Goal: Task Accomplishment & Management: Complete application form

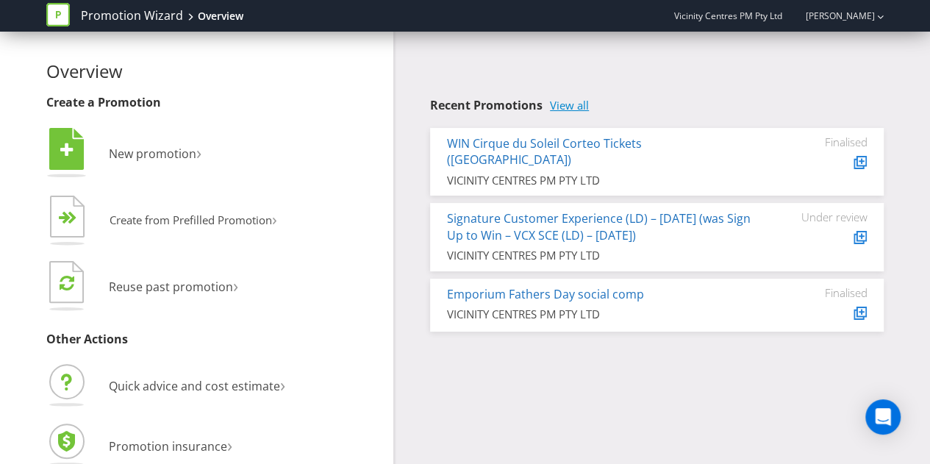
click at [561, 104] on link "View all" at bounding box center [569, 105] width 39 height 12
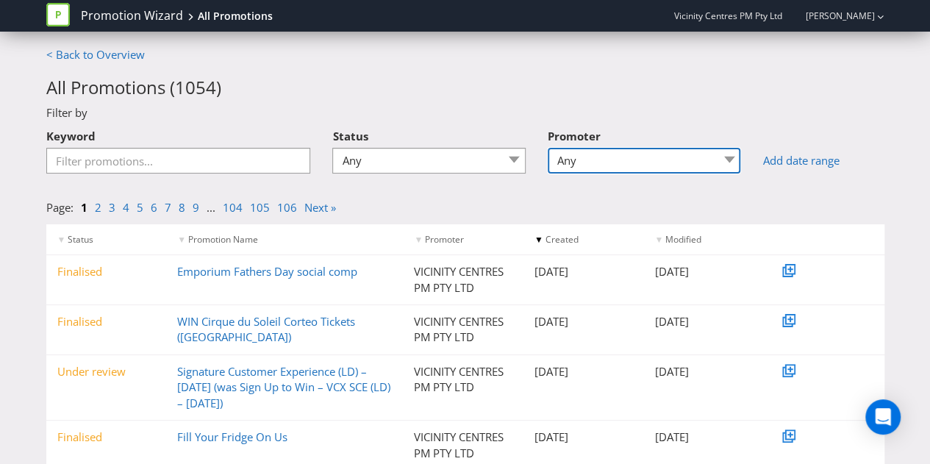
click at [581, 159] on select "Any 96 101 504 045 [GEOGRAPHIC_DATA] [GEOGRAPHIC_DATA] Comco Digital [GEOGRAPHI…" at bounding box center [644, 161] width 193 height 26
click at [596, 79] on h2 "All Promotions ( 1054 )" at bounding box center [465, 87] width 838 height 19
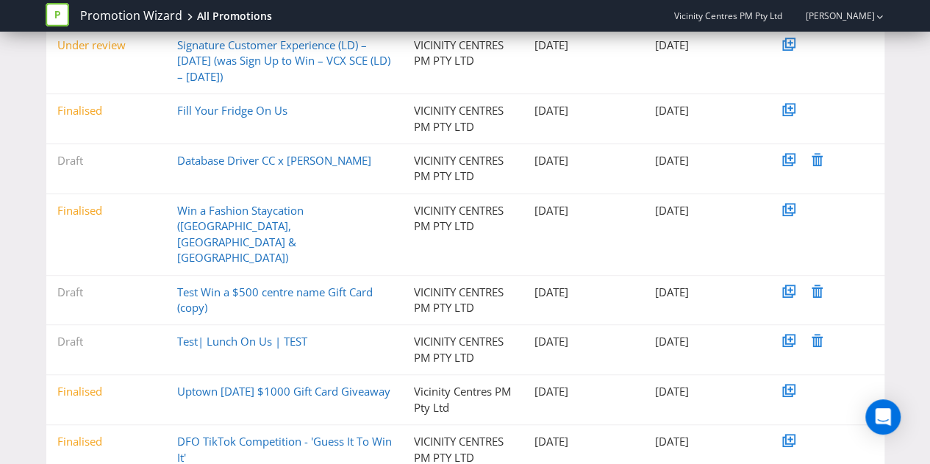
scroll to position [344, 0]
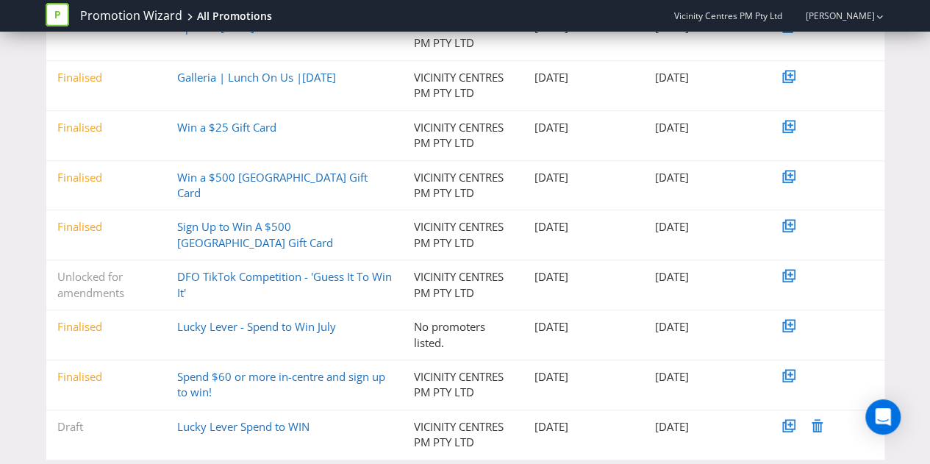
scroll to position [328, 0]
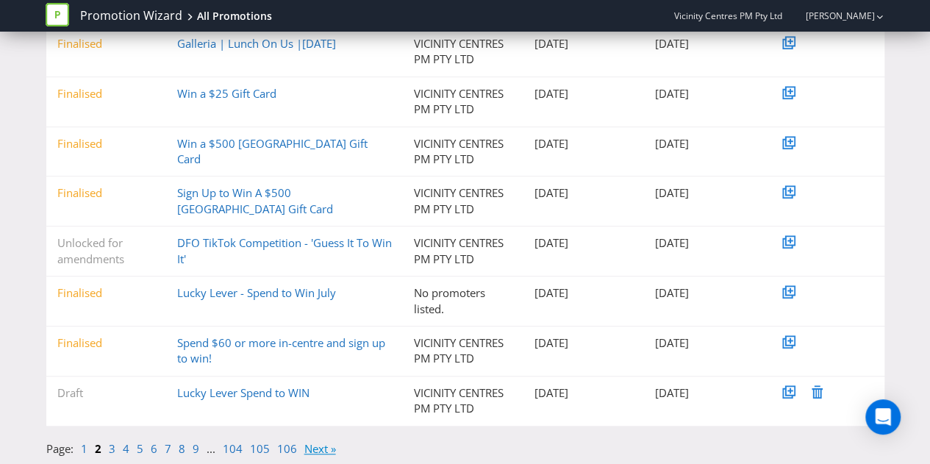
click at [315, 448] on link "Next »" at bounding box center [320, 448] width 32 height 15
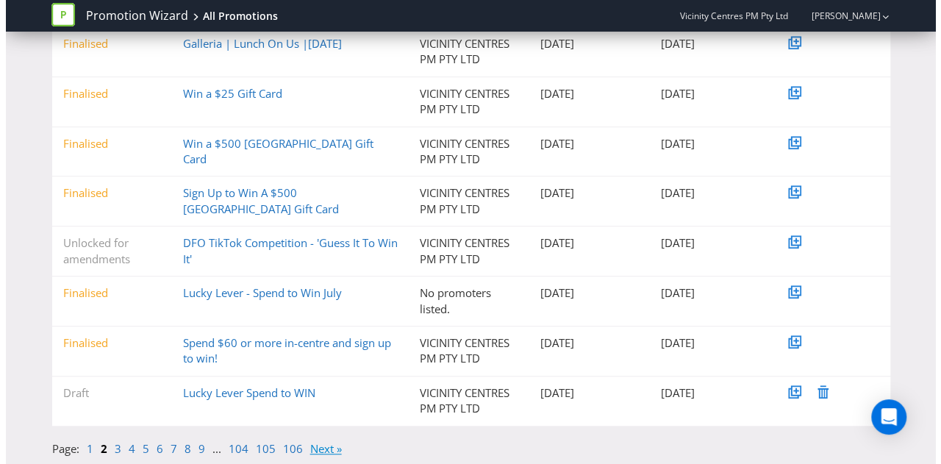
scroll to position [0, 0]
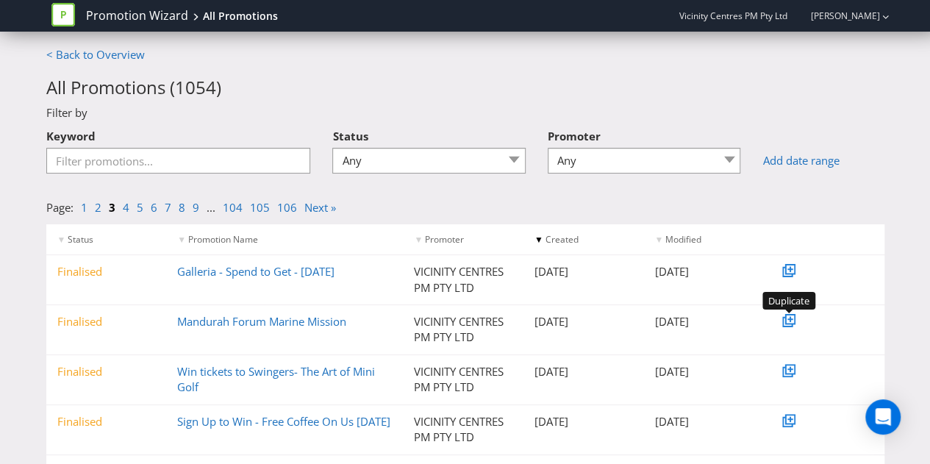
click at [791, 323] on icon at bounding box center [790, 319] width 10 height 10
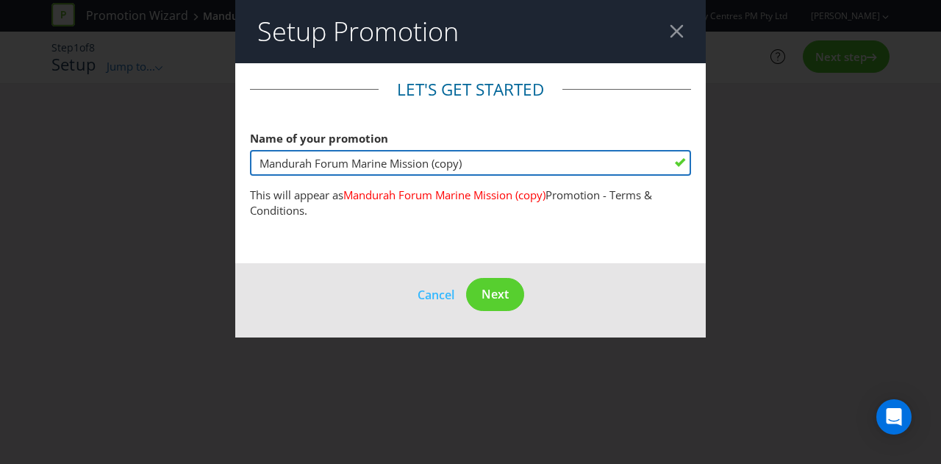
click at [353, 160] on input "Mandurah Forum Marine Mission (copy)" at bounding box center [470, 163] width 441 height 26
drag, startPoint x: 353, startPoint y: 160, endPoint x: 695, endPoint y: 154, distance: 342.6
click at [695, 154] on main "Let's get started Name of your promotion Mandurah Forum Marine Mission (copy) T…" at bounding box center [470, 163] width 470 height 201
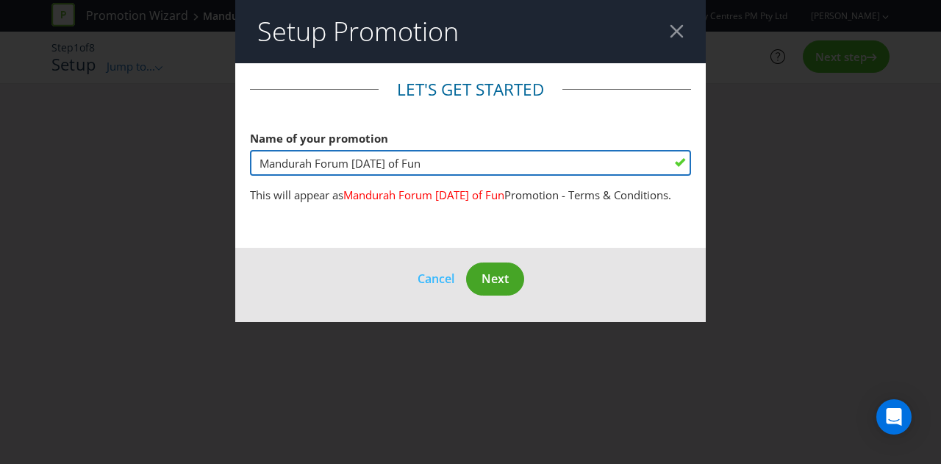
type input "Mandurah Forum [DATE] of Fun"
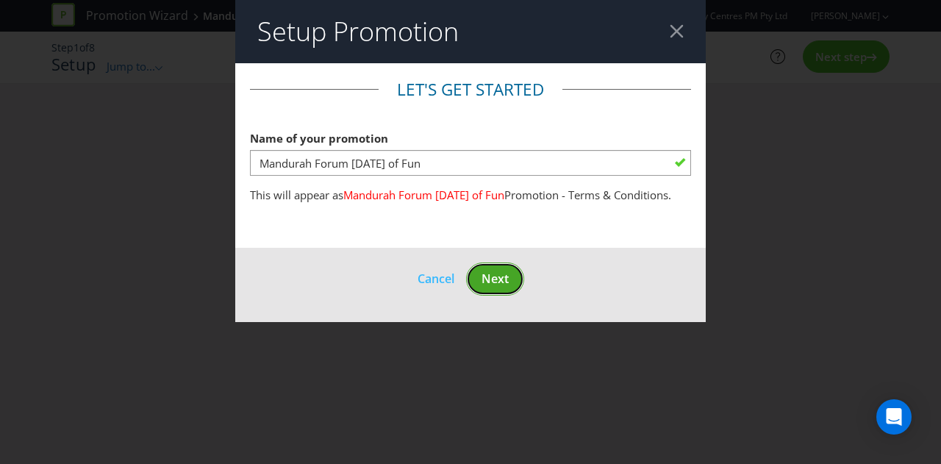
click at [506, 276] on span "Next" at bounding box center [495, 279] width 27 height 16
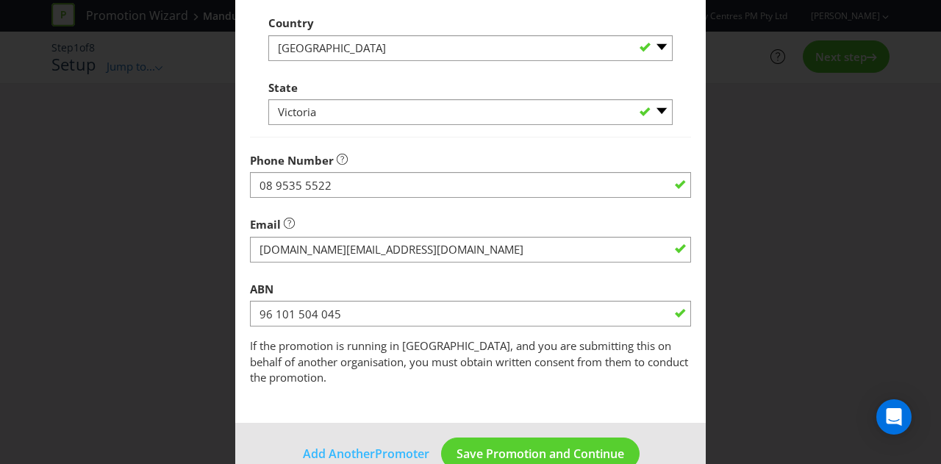
scroll to position [494, 0]
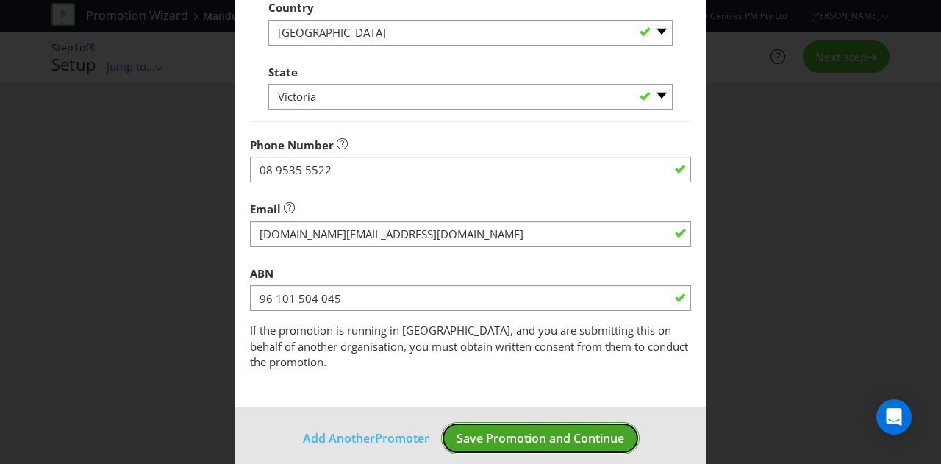
click at [535, 430] on span "Save Promotion and Continue" at bounding box center [541, 438] width 168 height 16
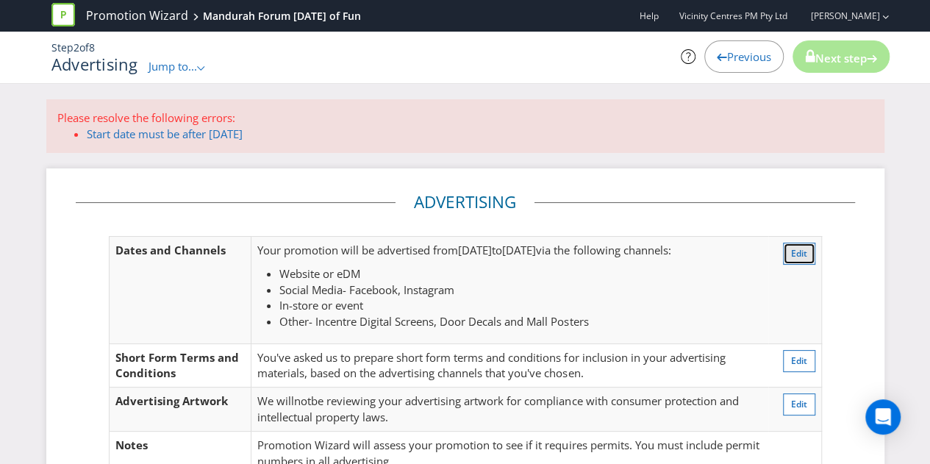
click at [795, 247] on span "Edit" at bounding box center [799, 253] width 16 height 12
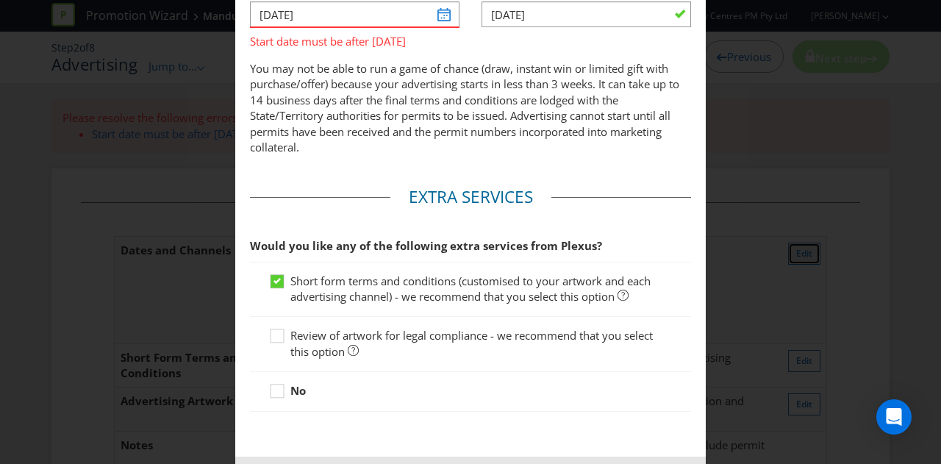
scroll to position [665, 0]
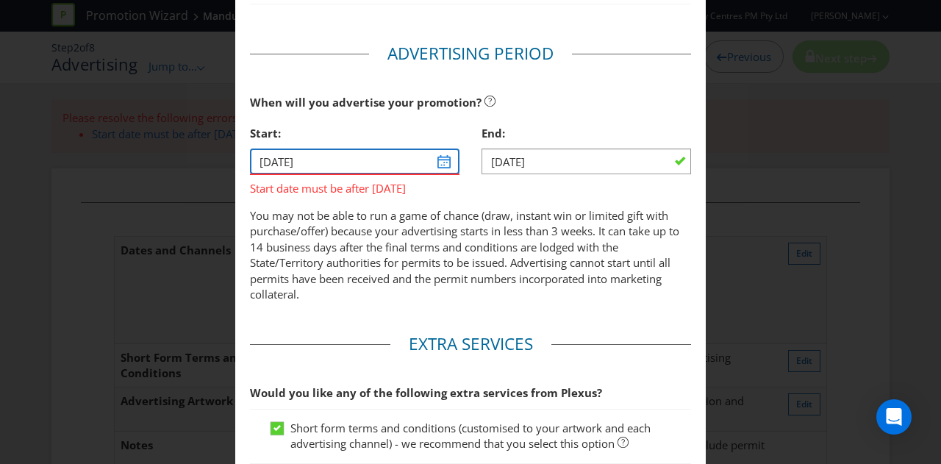
click at [438, 160] on input "[DATE]" at bounding box center [355, 161] width 210 height 26
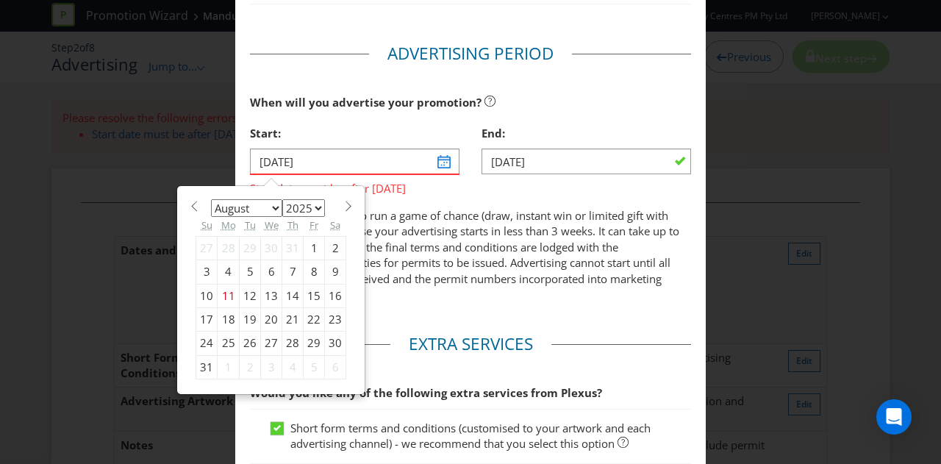
click at [343, 204] on span at bounding box center [348, 206] width 11 height 11
select select "8"
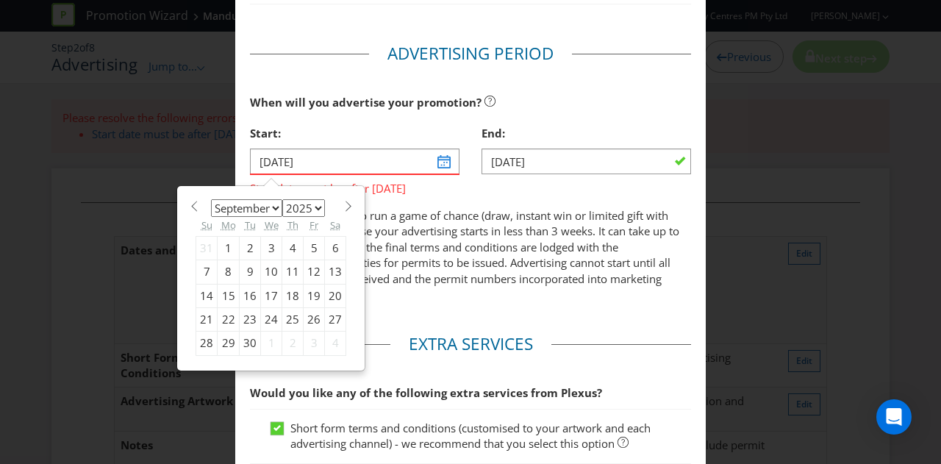
click at [220, 290] on div "15" at bounding box center [229, 296] width 22 height 24
type input "[DATE]"
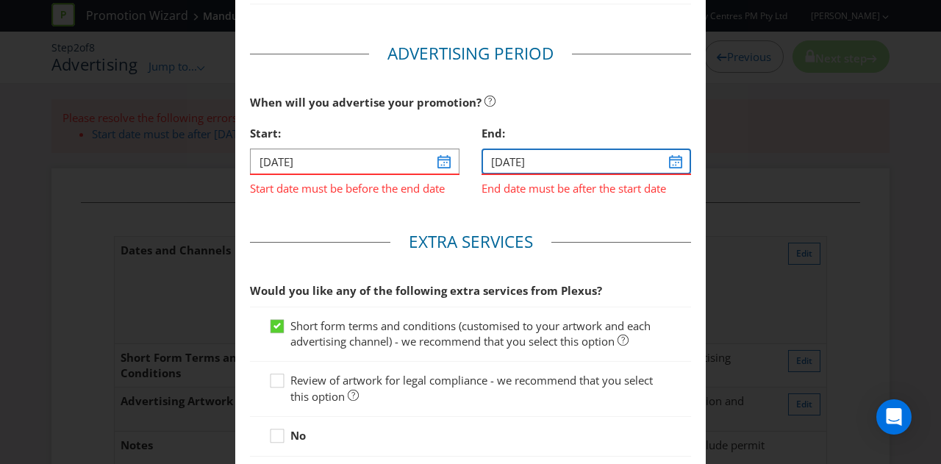
click at [669, 157] on input "[DATE]" at bounding box center [587, 161] width 210 height 26
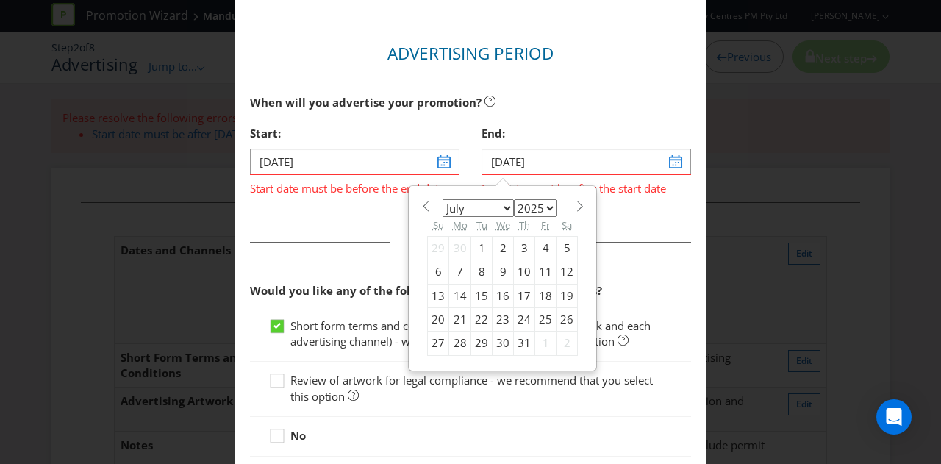
click at [574, 205] on span at bounding box center [579, 206] width 11 height 11
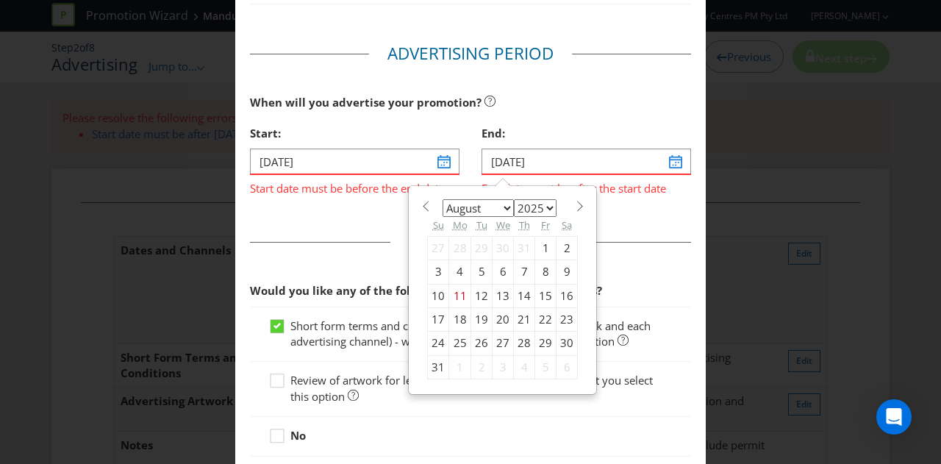
click at [574, 205] on span at bounding box center [579, 206] width 11 height 11
select select "9"
click at [432, 291] on div "12" at bounding box center [438, 296] width 21 height 24
type input "[DATE]"
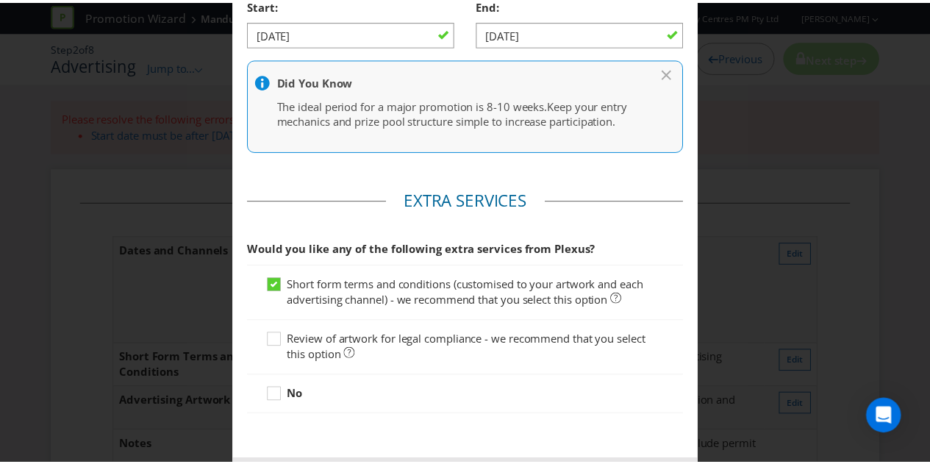
scroll to position [859, 0]
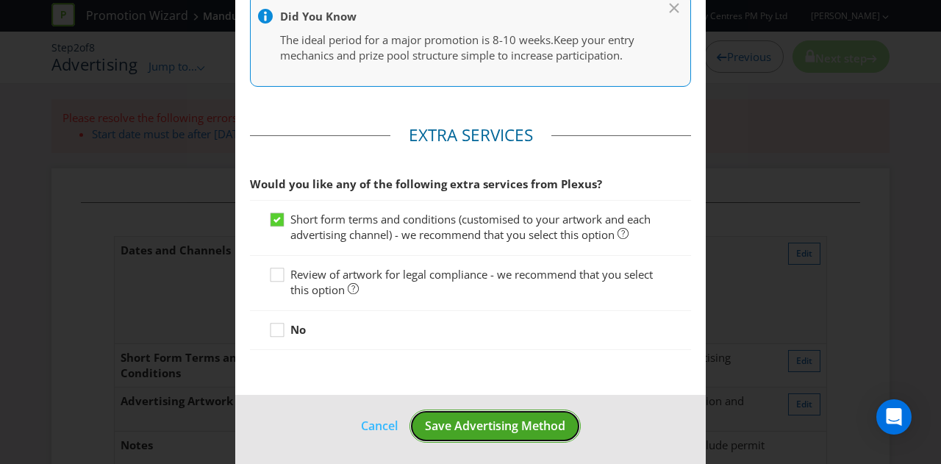
click at [476, 426] on span "Save Advertising Method" at bounding box center [495, 426] width 140 height 16
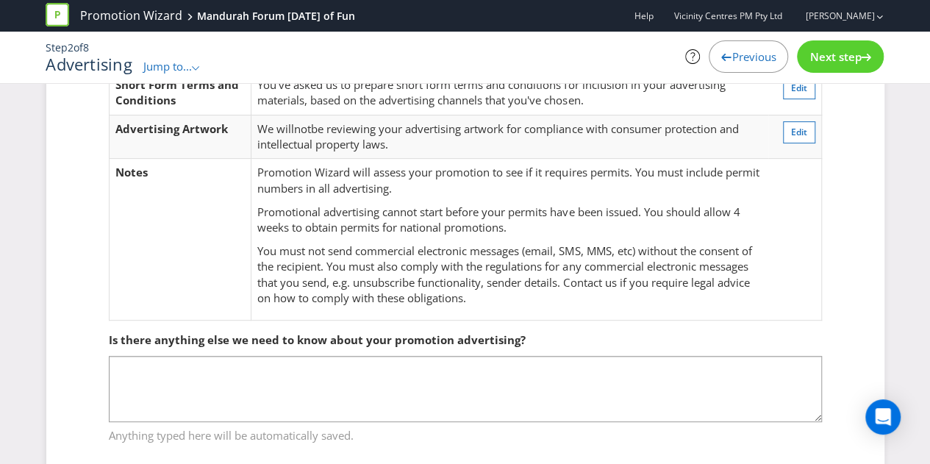
scroll to position [236, 0]
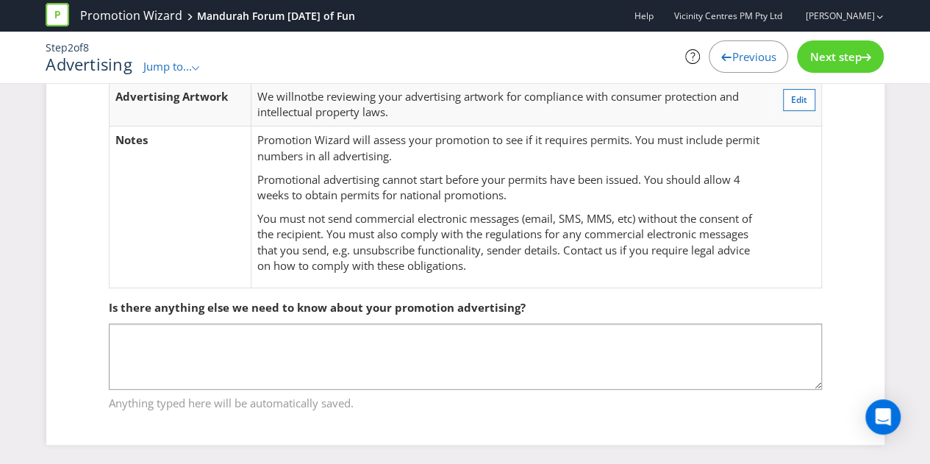
click at [840, 52] on span "Next step" at bounding box center [834, 56] width 51 height 15
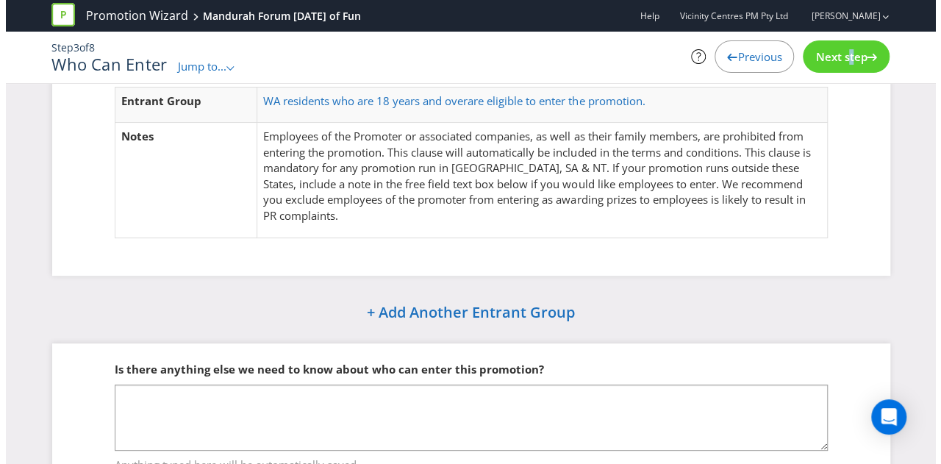
scroll to position [143, 0]
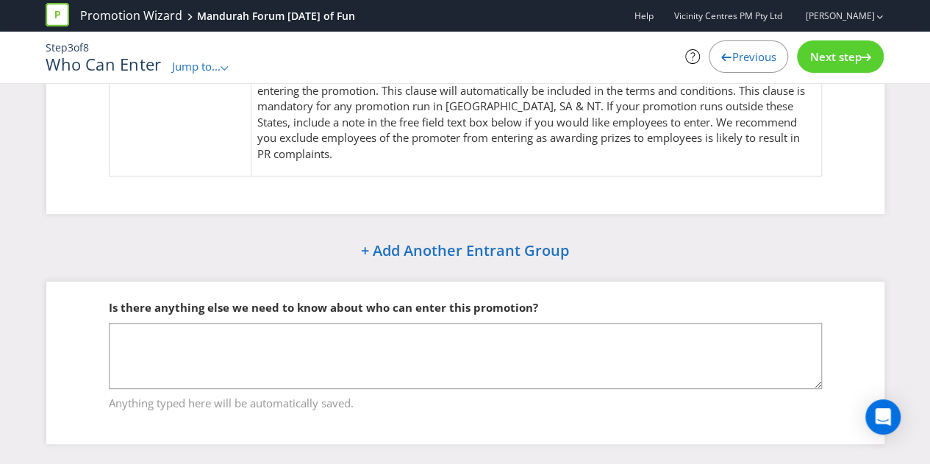
click at [844, 54] on span "Next step" at bounding box center [834, 56] width 51 height 15
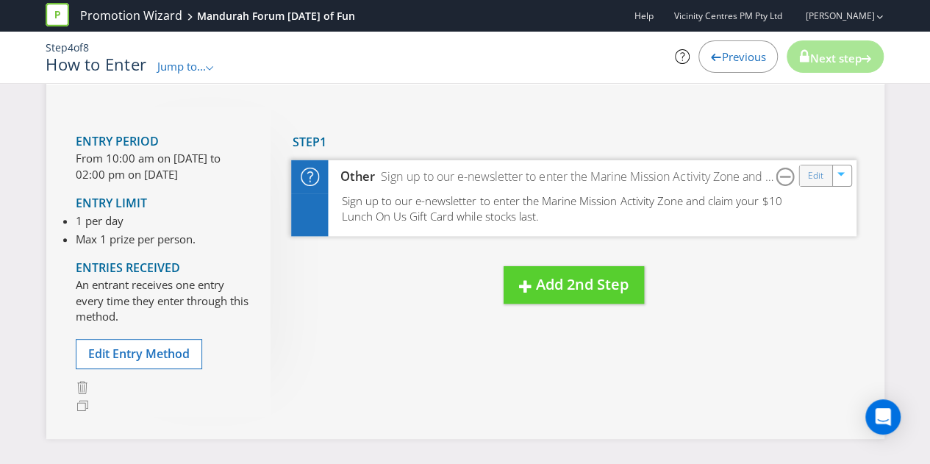
click at [824, 174] on div "Edit" at bounding box center [815, 175] width 33 height 21
click at [816, 173] on link "Edit" at bounding box center [814, 176] width 15 height 17
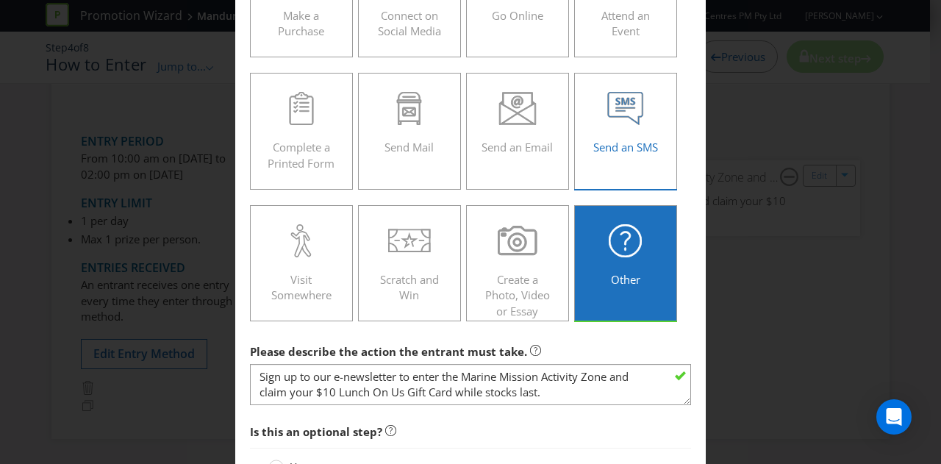
scroll to position [320, 0]
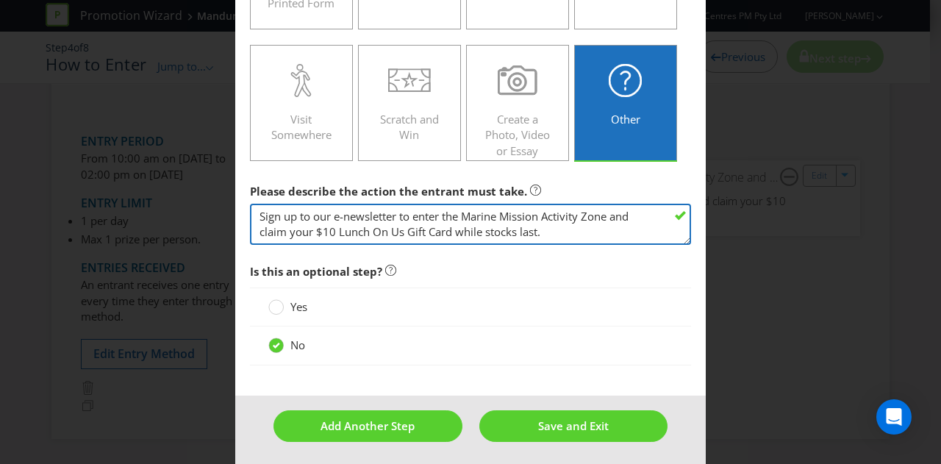
drag, startPoint x: 400, startPoint y: 212, endPoint x: 606, endPoint y: 210, distance: 205.9
click at [606, 210] on textarea "Sign up to our e-newsletter to enter the Marine Mission Activity Zone and claim…" at bounding box center [470, 225] width 441 height 42
type textarea "Sign up to our e-newsletter at the [DATE] of Fun zone and claim your $10 Lunch …"
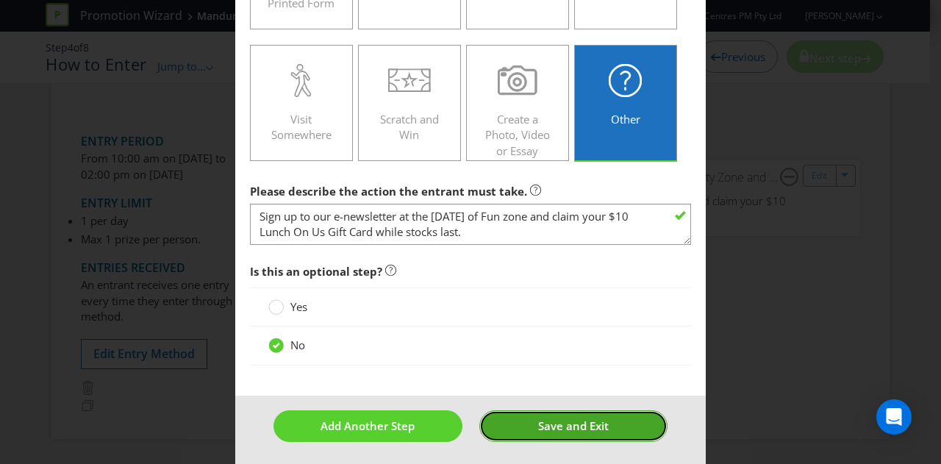
click at [540, 420] on span "Save and Exit" at bounding box center [573, 425] width 71 height 15
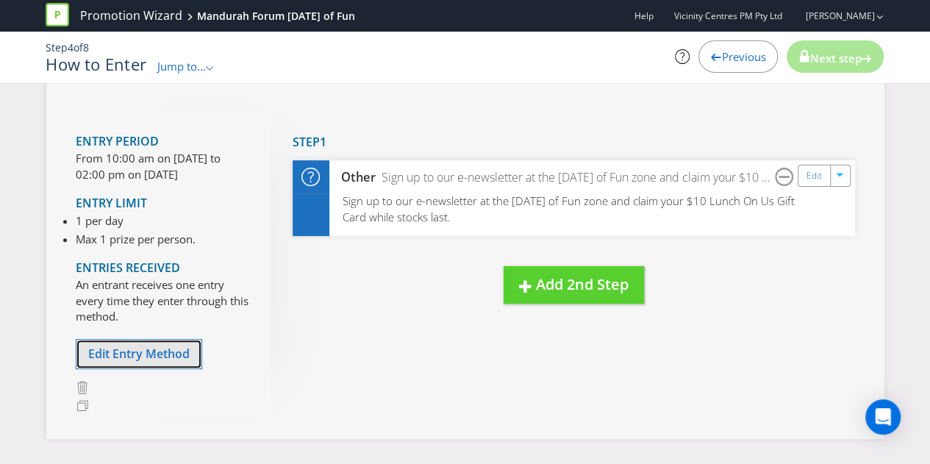
click at [140, 349] on span "Edit Entry Method" at bounding box center [138, 354] width 101 height 16
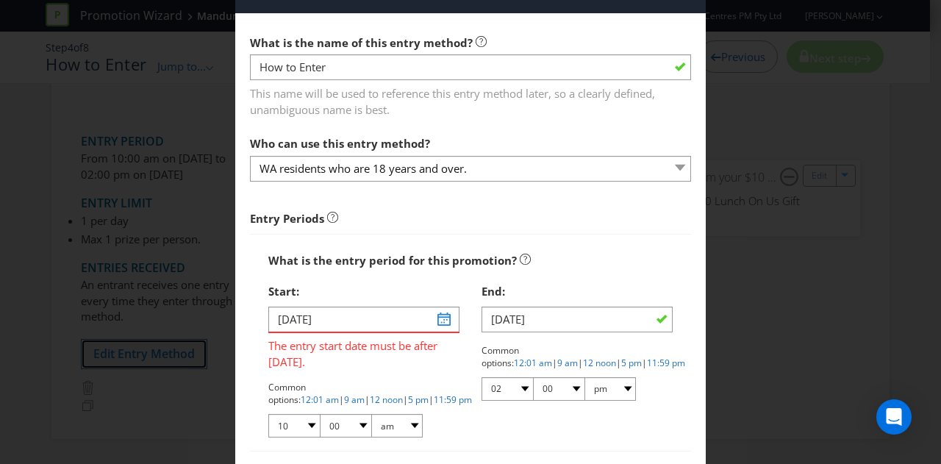
scroll to position [74, 0]
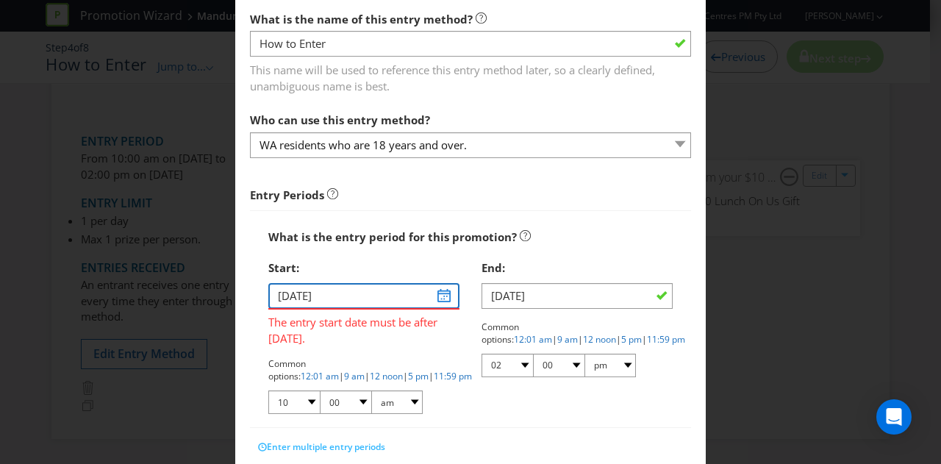
click at [440, 293] on input "[DATE]" at bounding box center [363, 296] width 191 height 26
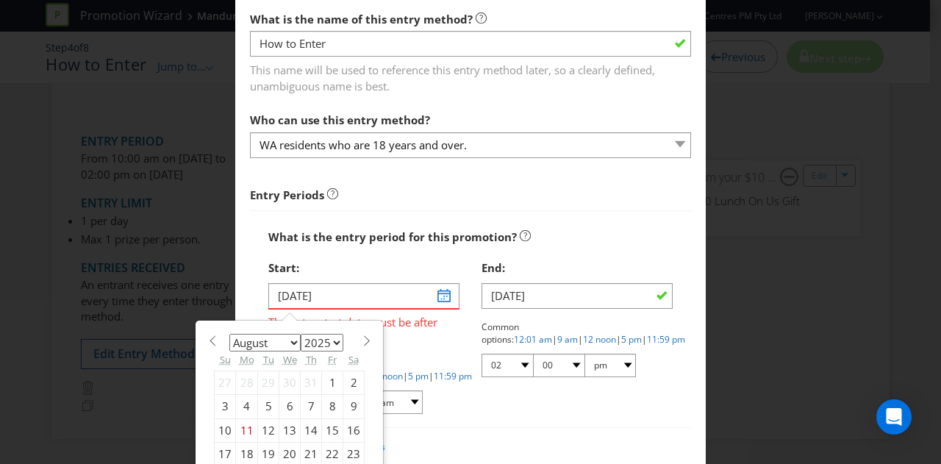
click at [361, 339] on span at bounding box center [366, 340] width 11 height 11
select select "8"
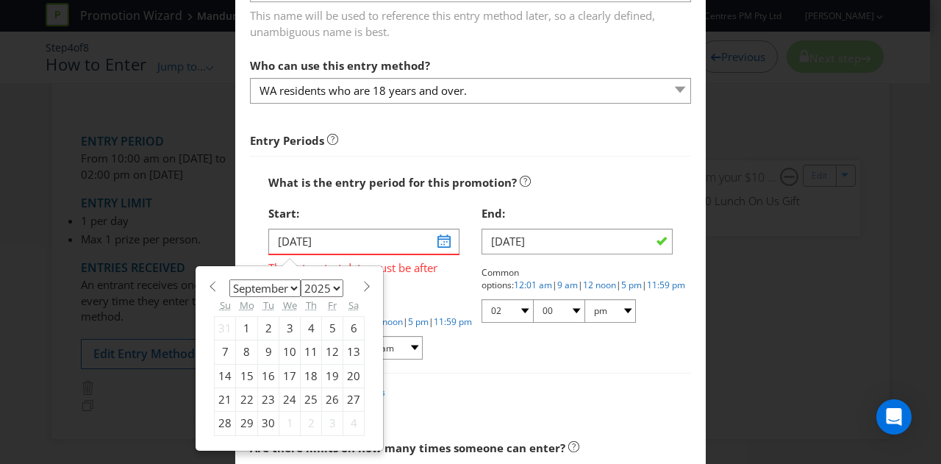
scroll to position [147, 0]
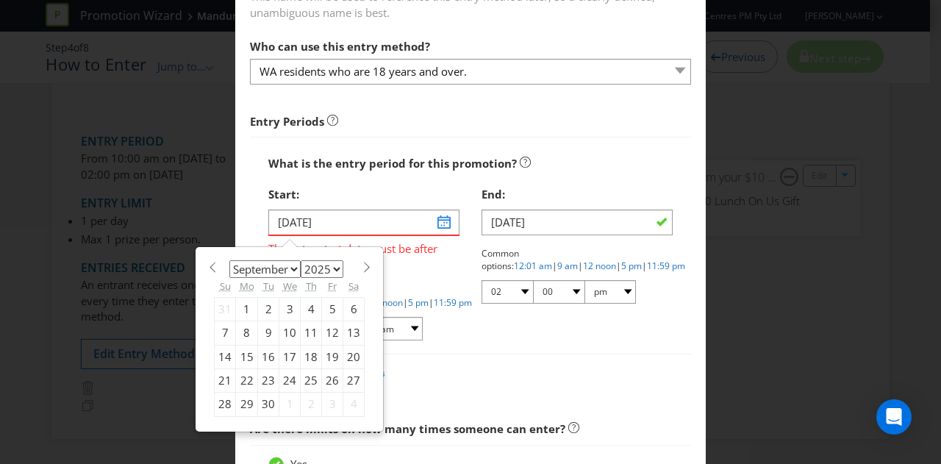
click at [246, 400] on div "29" at bounding box center [247, 405] width 22 height 24
type input "[DATE]"
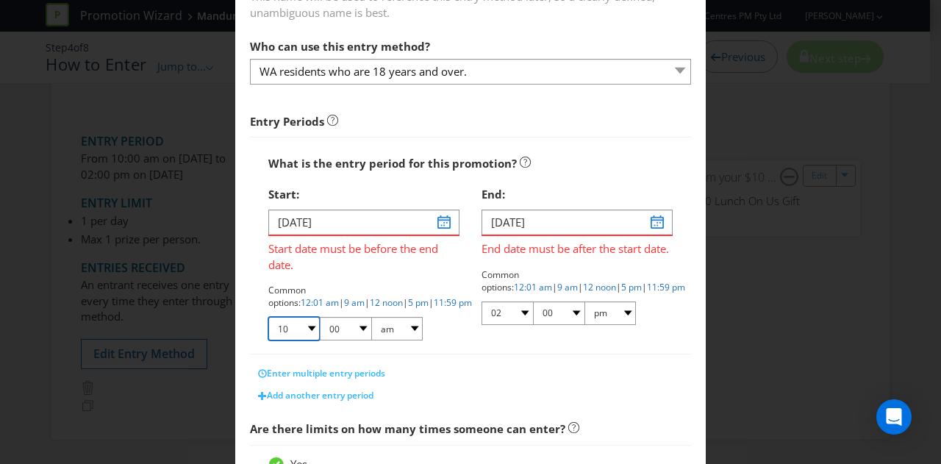
click at [307, 327] on select "01 02 03 04 05 06 07 08 09 10 11 12" at bounding box center [293, 329] width 51 height 24
select select "09"
click at [268, 317] on select "01 02 03 04 05 06 07 08 09 10 11 12" at bounding box center [293, 329] width 51 height 24
click at [357, 327] on select "00 01 05 10 15 20 25 29 30 35 40 45 50 55 59" at bounding box center [345, 329] width 51 height 24
select select "30"
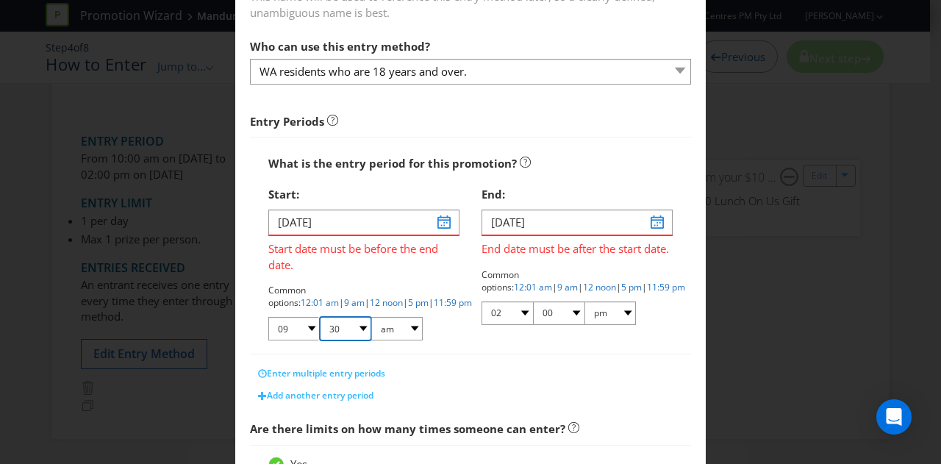
click at [320, 317] on select "00 01 05 10 15 20 25 29 30 35 40 45 50 55 59" at bounding box center [345, 329] width 51 height 24
click at [648, 221] on input "[DATE]" at bounding box center [577, 223] width 191 height 26
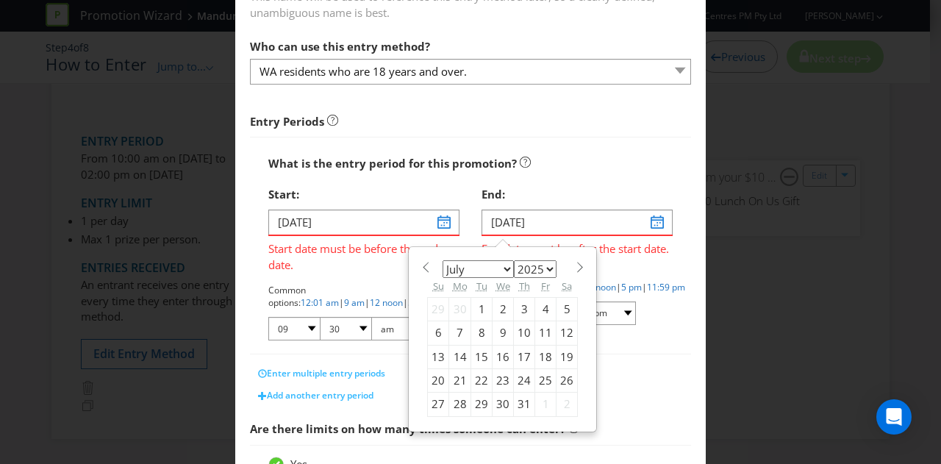
click at [574, 265] on span at bounding box center [579, 267] width 11 height 11
select select "9"
click at [434, 355] on div "12" at bounding box center [438, 357] width 21 height 24
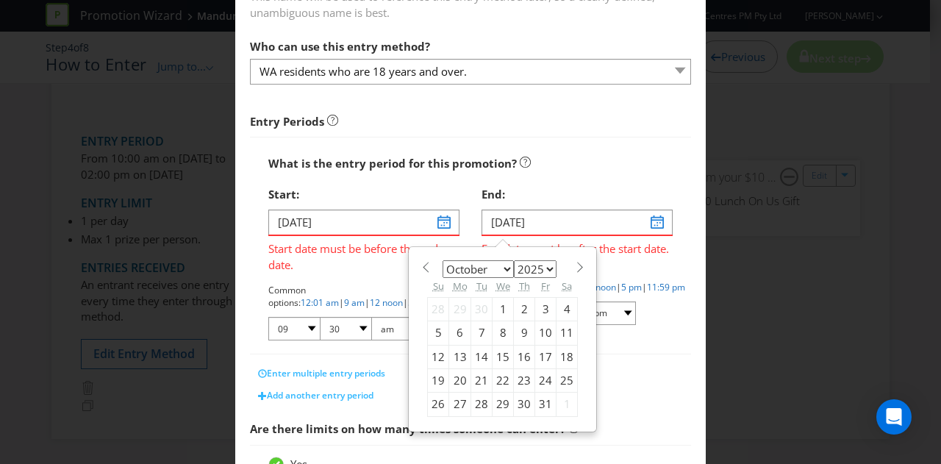
type input "[DATE]"
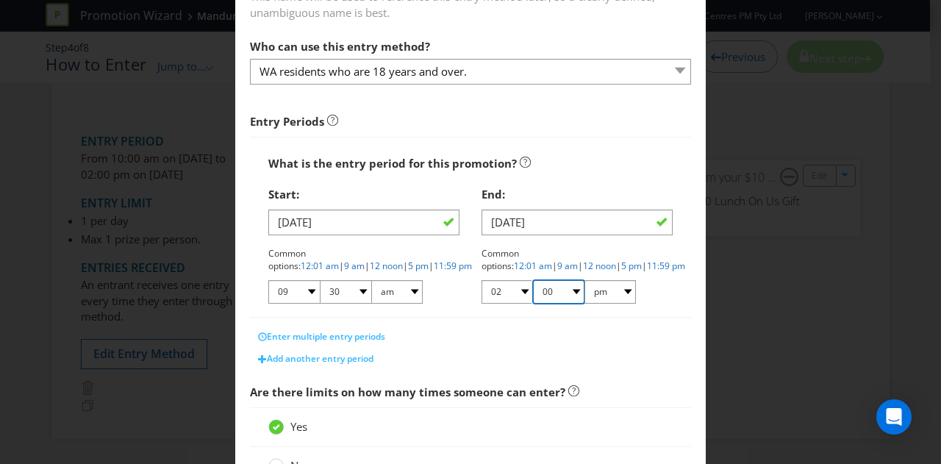
click at [562, 290] on select "00 01 05 10 15 20 25 29 30 35 40 45 50 55 59" at bounding box center [558, 292] width 51 height 24
select select "30"
click at [533, 280] on select "00 01 05 10 15 20 25 29 30 35 40 45 50 55 59" at bounding box center [558, 292] width 51 height 24
click at [501, 329] on div "Enter multiple entry periods" at bounding box center [470, 337] width 441 height 22
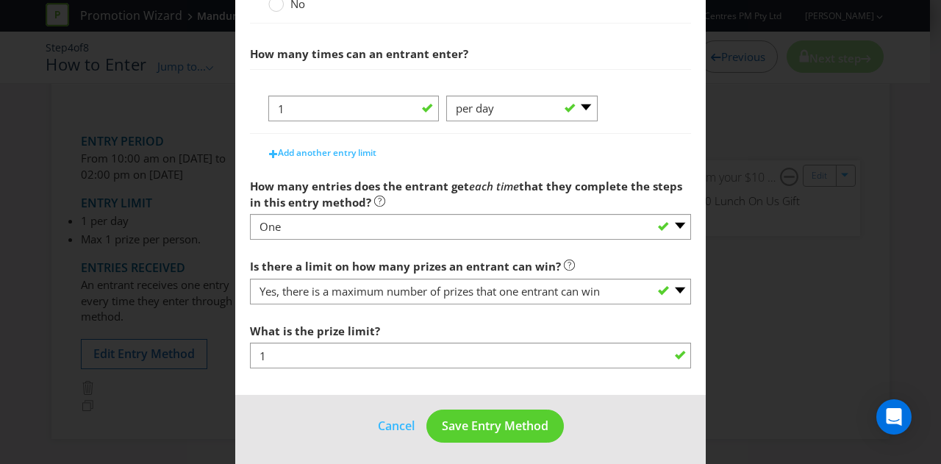
scroll to position [610, 0]
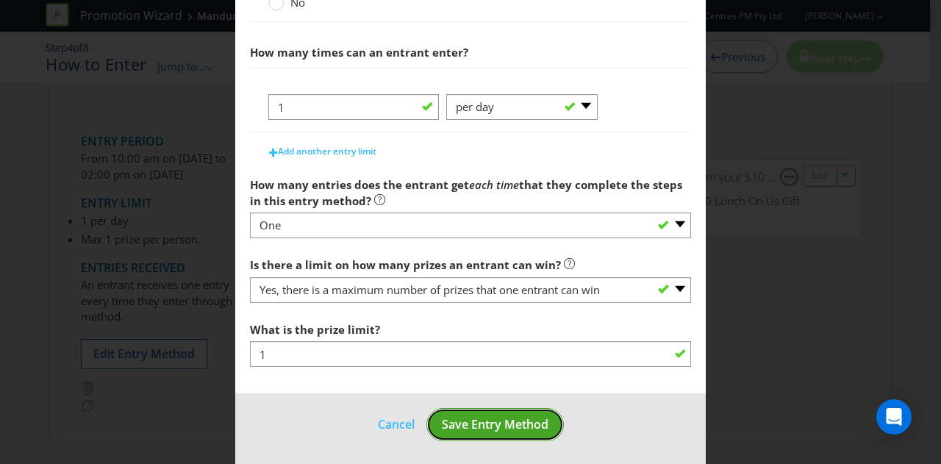
click at [470, 426] on span "Save Entry Method" at bounding box center [495, 424] width 107 height 16
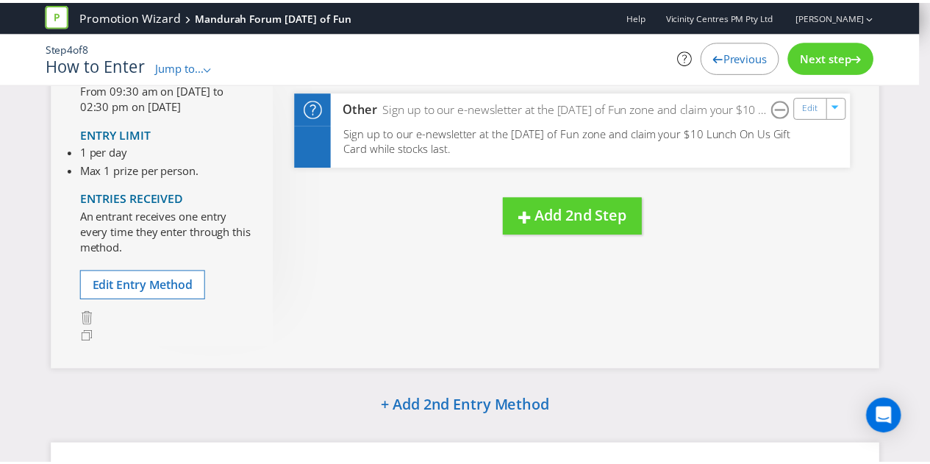
scroll to position [74, 0]
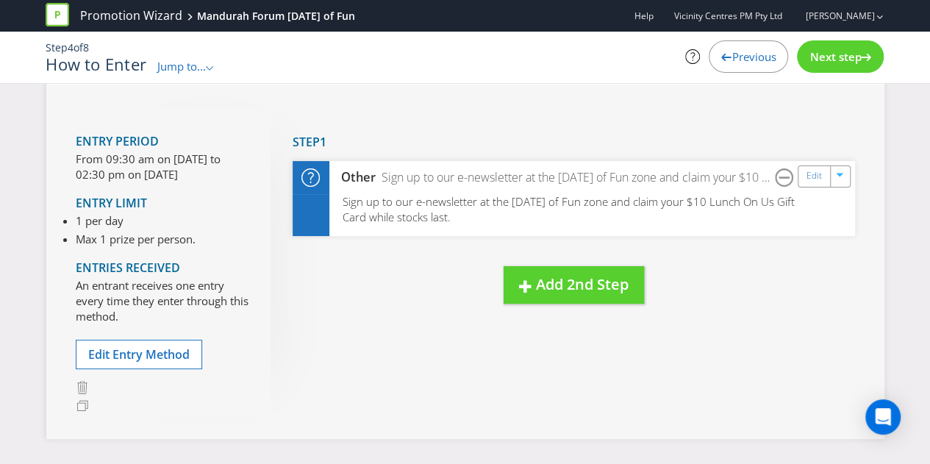
click at [862, 60] on icon at bounding box center [866, 57] width 10 height 7
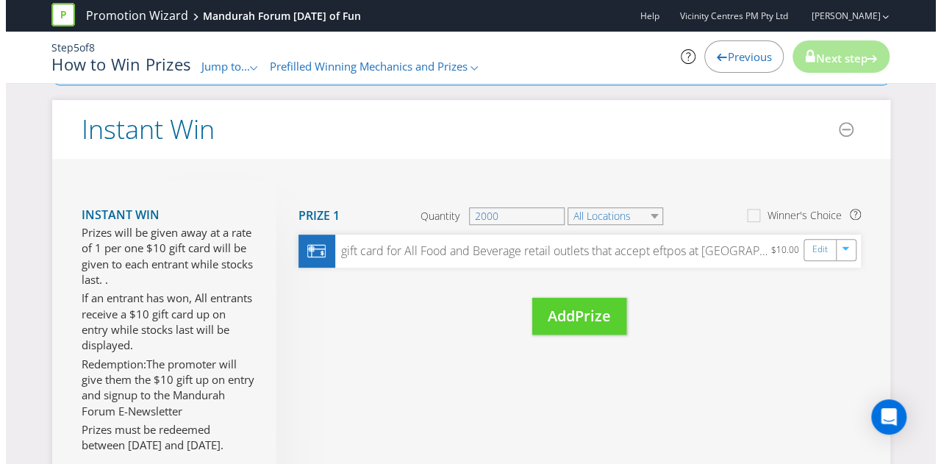
scroll to position [294, 0]
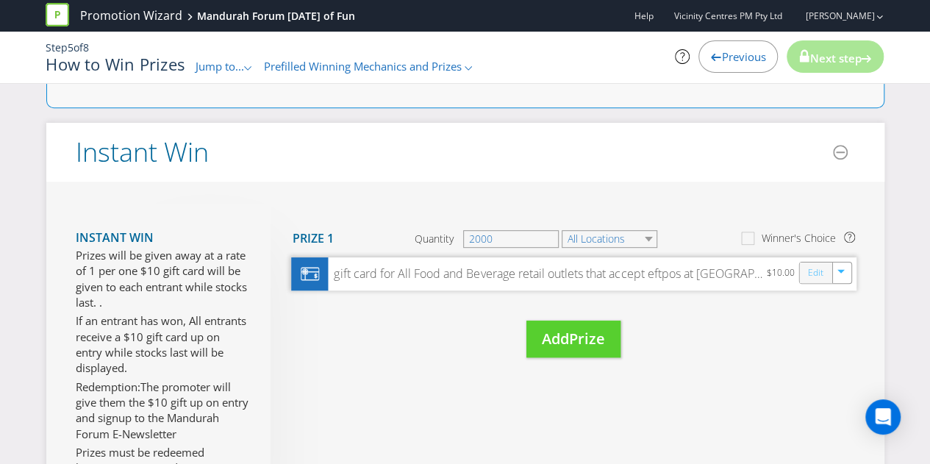
click at [813, 277] on link "Edit" at bounding box center [814, 272] width 15 height 17
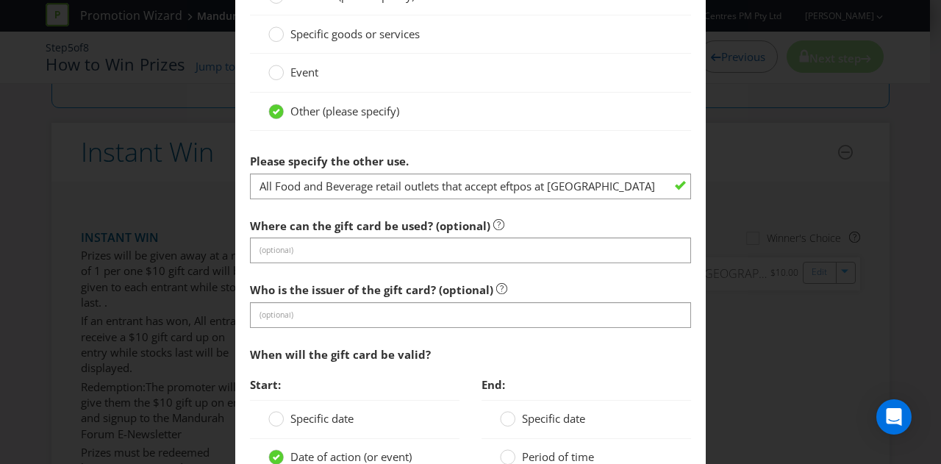
scroll to position [956, 0]
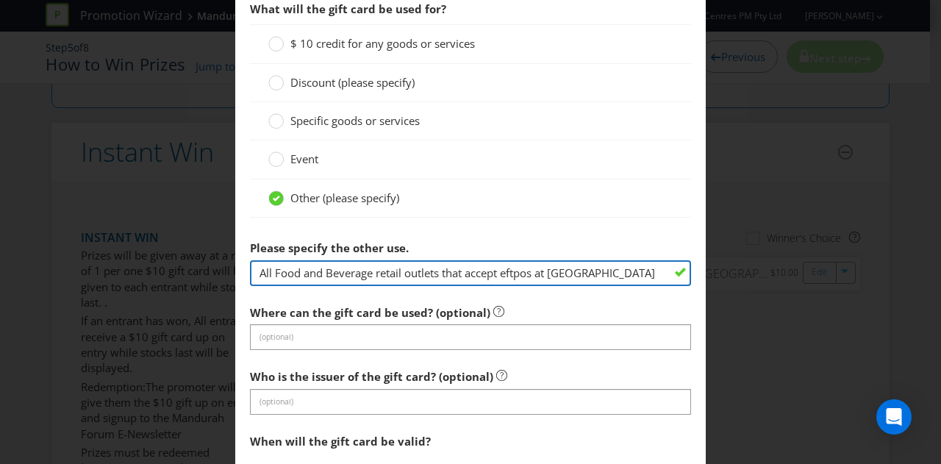
drag, startPoint x: 270, startPoint y: 269, endPoint x: 248, endPoint y: 252, distance: 27.2
click at [243, 263] on main "[GEOGRAPHIC_DATA] Please select the prize type Product Voucher or Gift Card Cas…" at bounding box center [470, 33] width 470 height 1850
click at [454, 262] on input "Participating Food and Beverage retail outlets that accept eftpos at [GEOGRAPHI…" at bounding box center [470, 273] width 441 height 26
click at [325, 266] on input "Participating Food and Beverage retail outlets that accept eftpos at [GEOGRAPHI…" at bounding box center [470, 273] width 441 height 26
drag, startPoint x: 518, startPoint y: 267, endPoint x: 569, endPoint y: 261, distance: 51.8
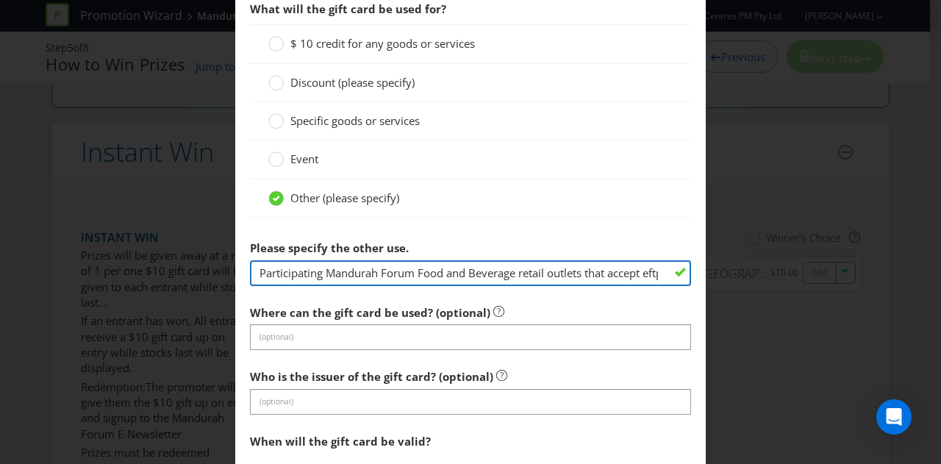
click at [569, 261] on input "Participating Mandurah Forum Food and Beverage retail outlets that accept eftpo…" at bounding box center [470, 273] width 441 height 26
click at [609, 264] on input "Participating Mandurah Forum Food and Beverage retail outlets that accept eftpo…" at bounding box center [470, 273] width 441 height 26
click at [592, 265] on input "Participating Mandurah Forum Food and Beverage retail outlets that accept eftpo…" at bounding box center [470, 273] width 441 height 26
drag, startPoint x: 585, startPoint y: 267, endPoint x: 707, endPoint y: 264, distance: 122.1
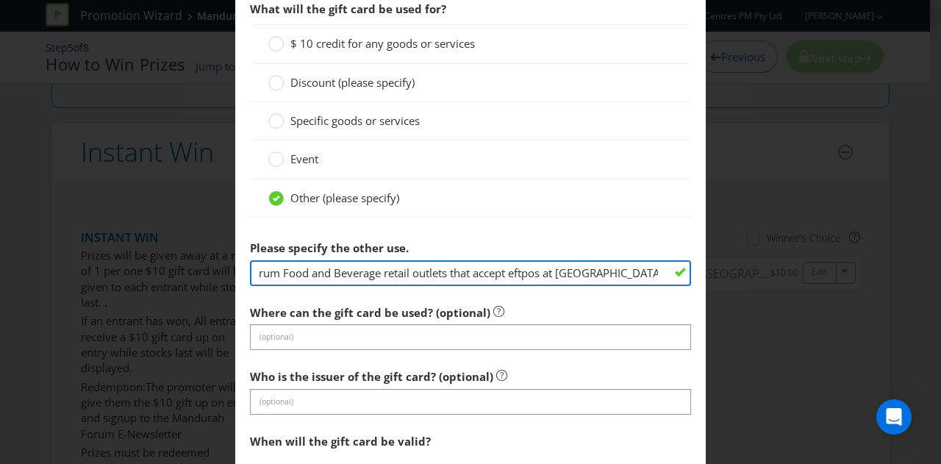
click at [707, 264] on div "Edit Prize [GEOGRAPHIC_DATA] Please select the prize type Product Voucher or Gi…" at bounding box center [470, 232] width 941 height 464
click at [590, 262] on input "Participating Mandurah Forum Food and Beverage retail outlets that accept eftpo…" at bounding box center [470, 273] width 441 height 26
drag, startPoint x: 555, startPoint y: 267, endPoint x: 750, endPoint y: 262, distance: 194.9
click at [750, 262] on div "Edit Prize [GEOGRAPHIC_DATA] Please select the prize type Product Voucher or Gi…" at bounding box center [470, 232] width 941 height 464
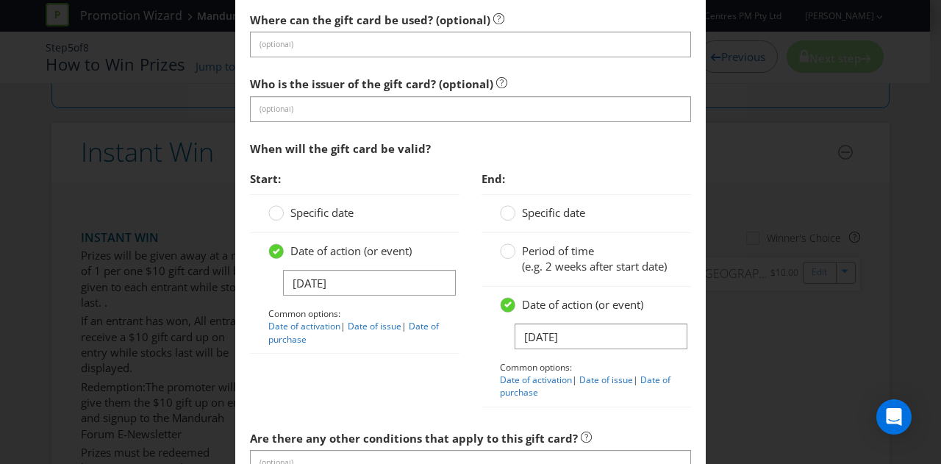
scroll to position [1250, 0]
type input "Participating Mandurah Forum Food and Beverage retail outlets that accept eftpos"
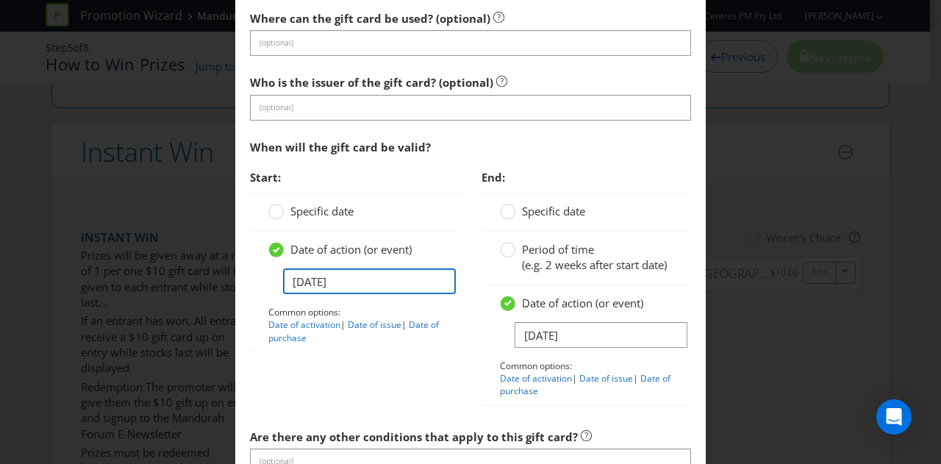
click at [359, 280] on input "[DATE]" at bounding box center [369, 281] width 173 height 26
drag, startPoint x: 357, startPoint y: 275, endPoint x: 237, endPoint y: 263, distance: 120.4
click at [239, 263] on div "Start: Specific date Date of action (or event) [DATE] Common options: Date of a…" at bounding box center [355, 264] width 232 height 205
click at [301, 320] on link "Date of activation" at bounding box center [304, 324] width 72 height 12
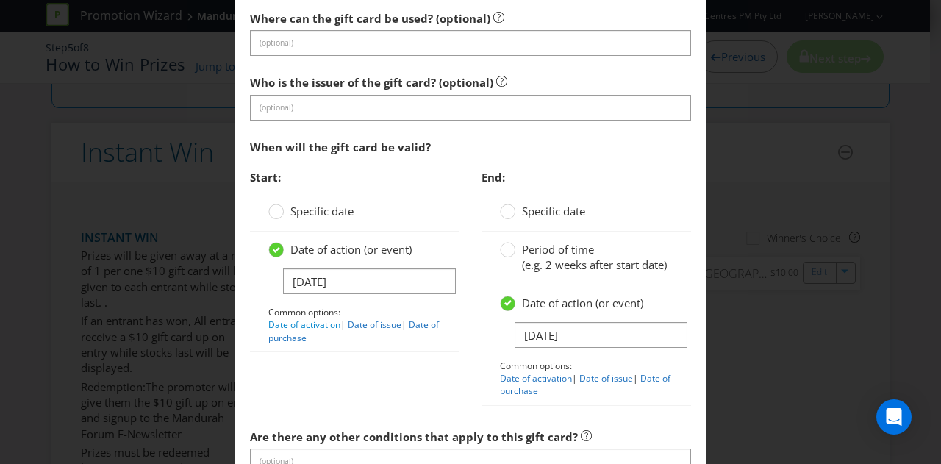
type input "Date of activation"
click at [528, 384] on link "Date of activation" at bounding box center [536, 378] width 72 height 12
type input "Date of activation"
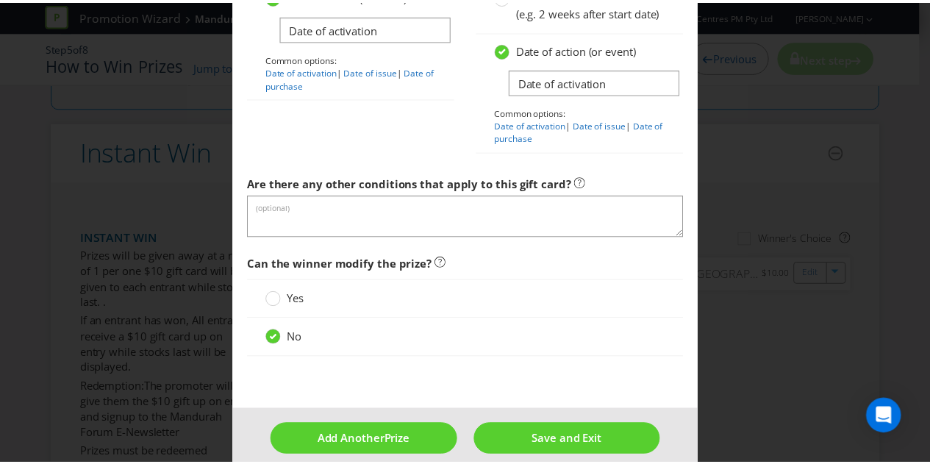
scroll to position [1529, 0]
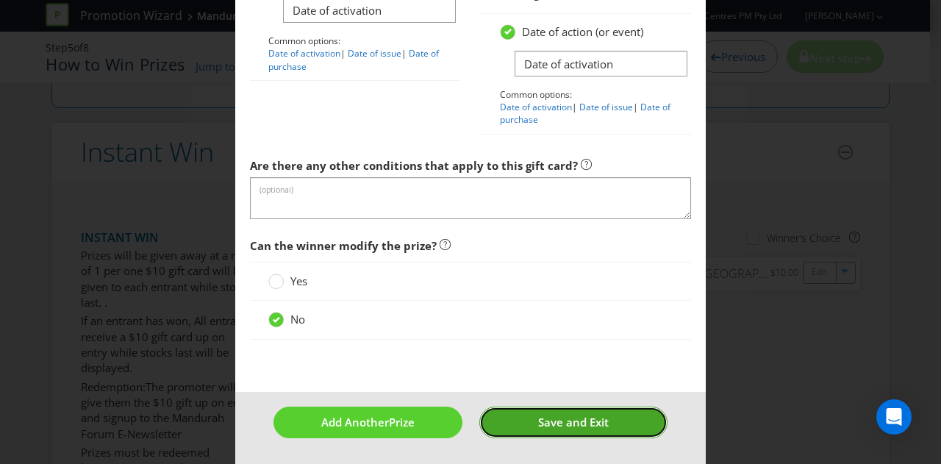
click at [576, 426] on span "Save and Exit" at bounding box center [573, 422] width 71 height 15
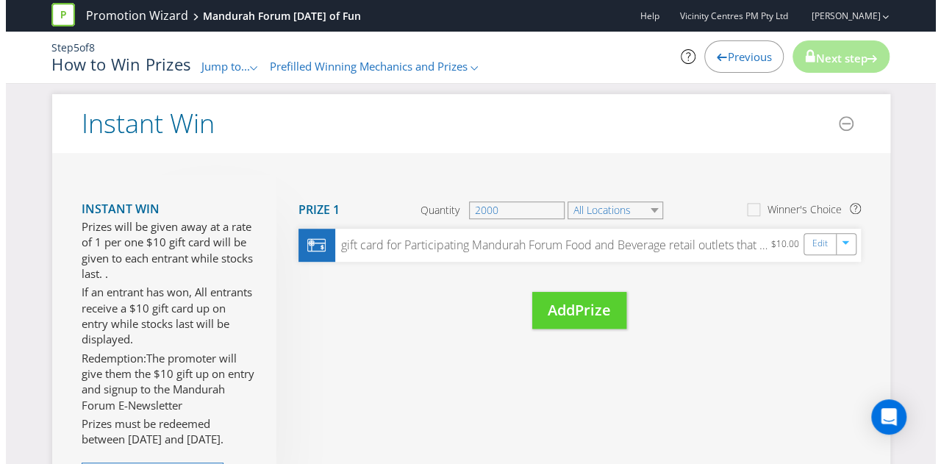
scroll to position [368, 0]
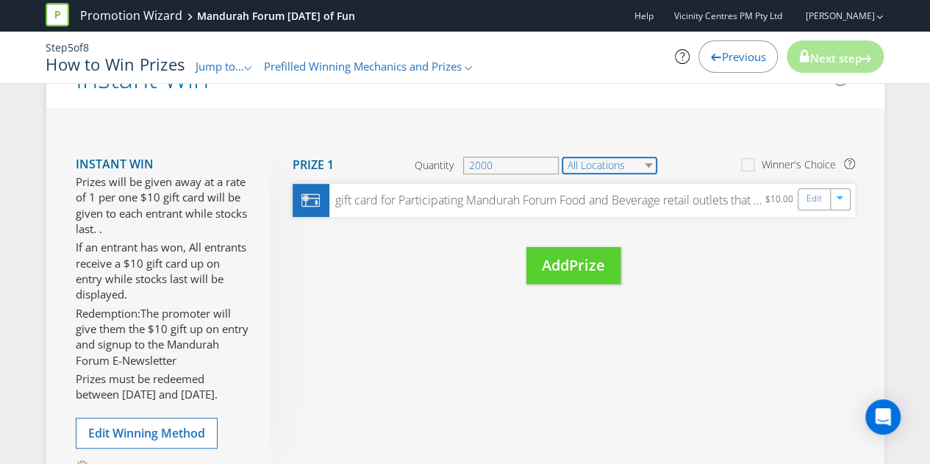
click at [612, 162] on select "All Locations" at bounding box center [610, 166] width 96 height 18
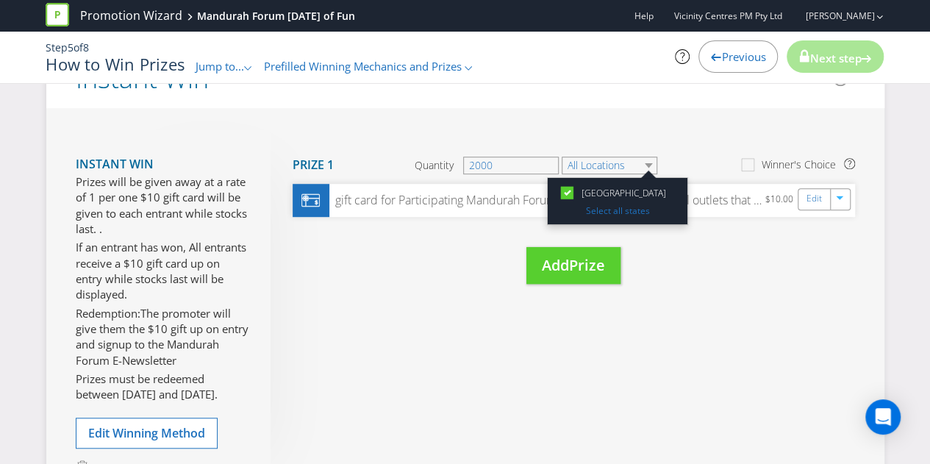
click at [641, 132] on div "Move Here Drag here to move prize Prize 1 Quantity 2000 All Locations [GEOGRAPH…" at bounding box center [563, 222] width 584 height 184
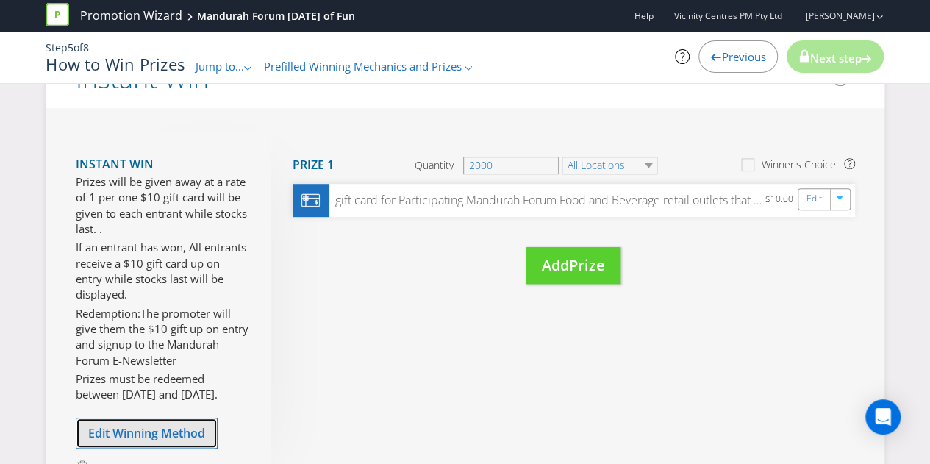
click at [118, 425] on span "Edit Winning Method" at bounding box center [146, 433] width 117 height 16
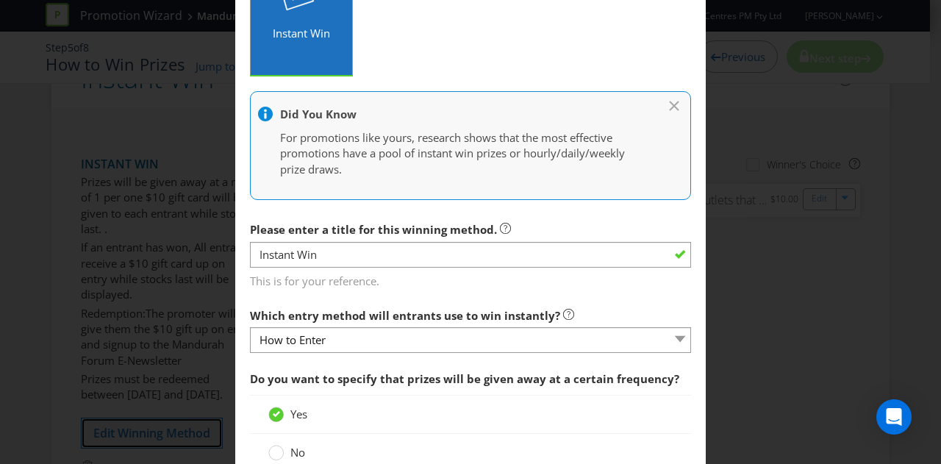
scroll to position [368, 0]
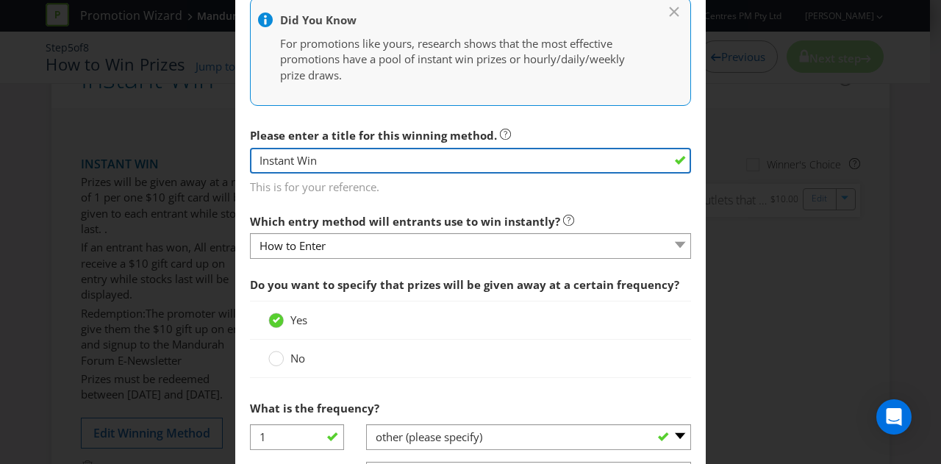
click at [366, 162] on input "Instant Win" at bounding box center [470, 161] width 441 height 26
click at [310, 164] on input "Instant Win" at bounding box center [470, 161] width 441 height 26
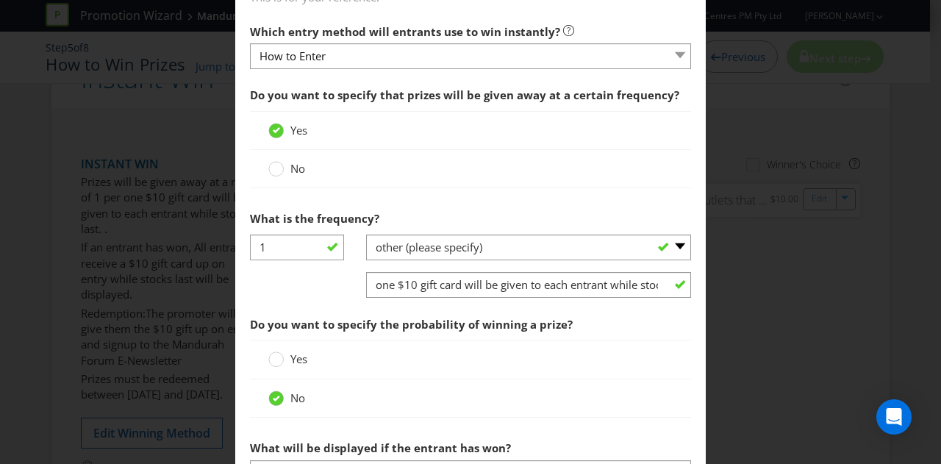
scroll to position [588, 0]
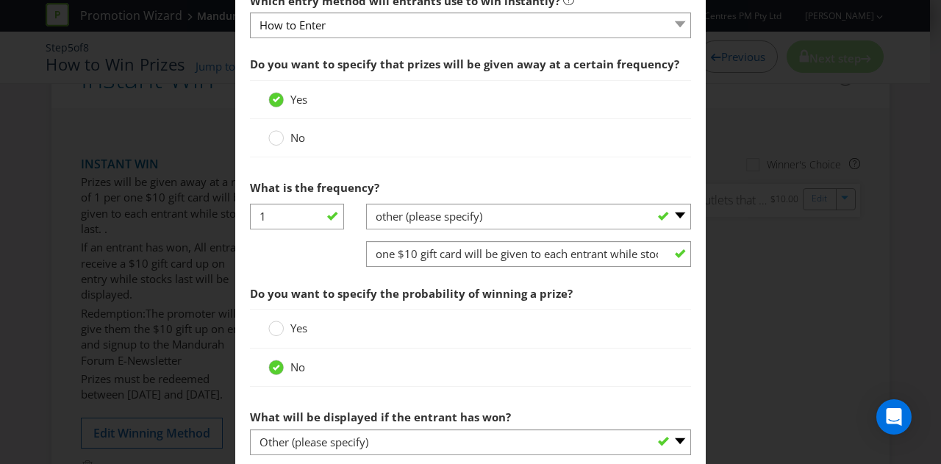
type input "Instant Reward"
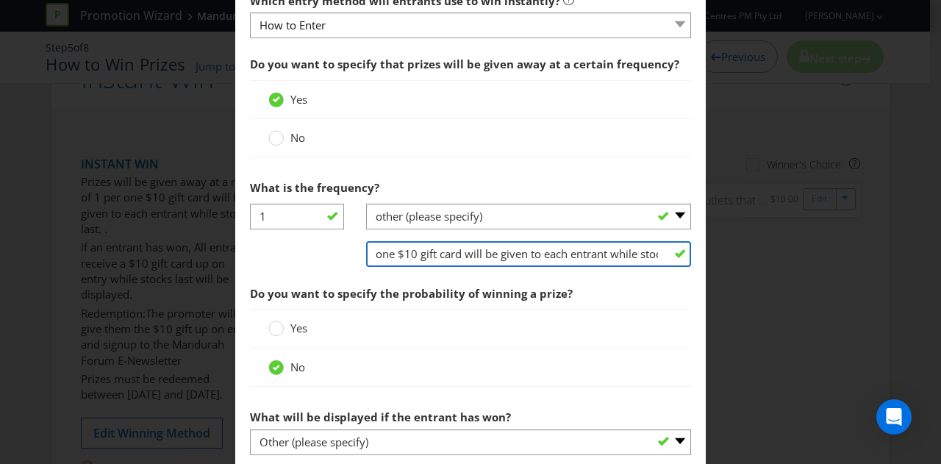
drag, startPoint x: 398, startPoint y: 251, endPoint x: 531, endPoint y: 257, distance: 132.5
click at [531, 257] on input "one $10 gift card will be given to each entrant while stocks last." at bounding box center [529, 254] width 326 height 26
click at [415, 256] on input "one $10 gift card will be given to each entrant while stocks last." at bounding box center [529, 254] width 326 height 26
drag, startPoint x: 418, startPoint y: 254, endPoint x: 743, endPoint y: 244, distance: 325.8
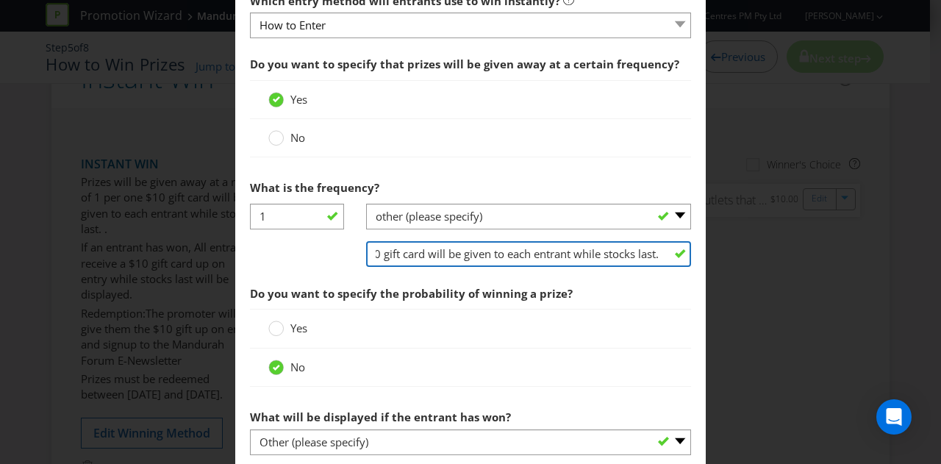
click at [743, 244] on div "Edit Winning Method How to Enter How will the winners be selected? Draw Judging…" at bounding box center [470, 232] width 941 height 464
click at [651, 253] on input "one $10 gift card will be given to each entrant while stocks last." at bounding box center [529, 254] width 326 height 26
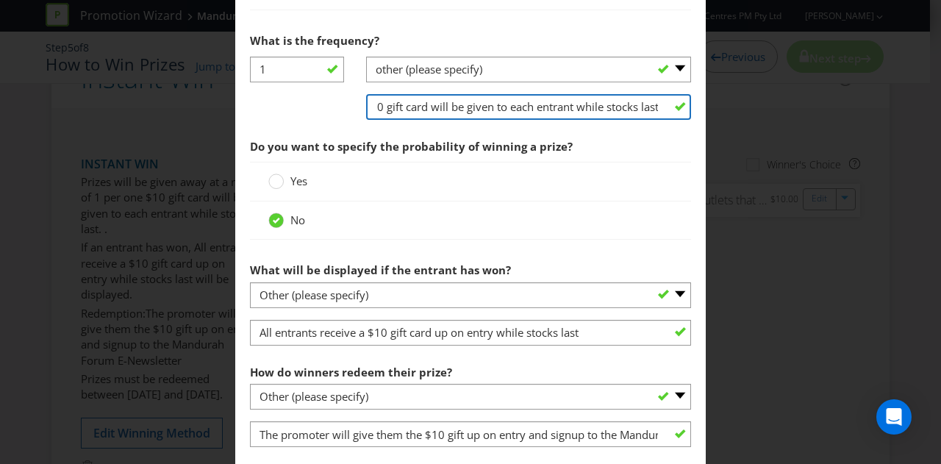
scroll to position [882, 0]
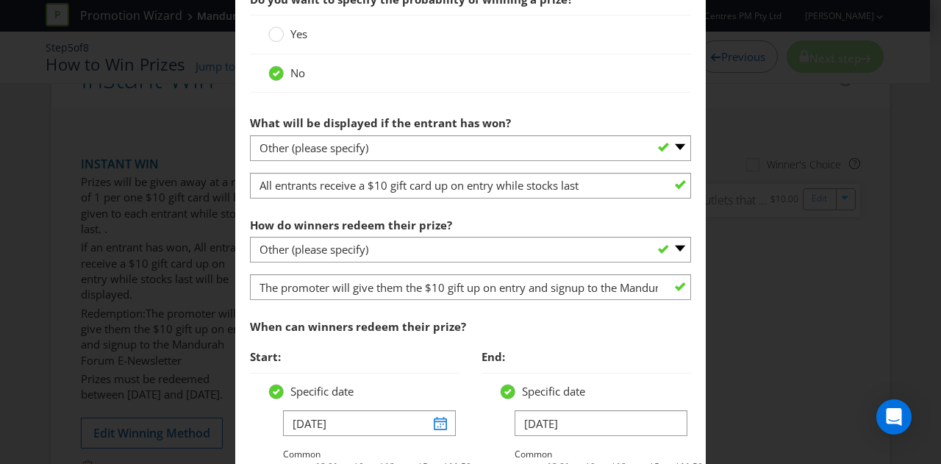
type input "one $10 gift card will be given to each entrant while stocks last"
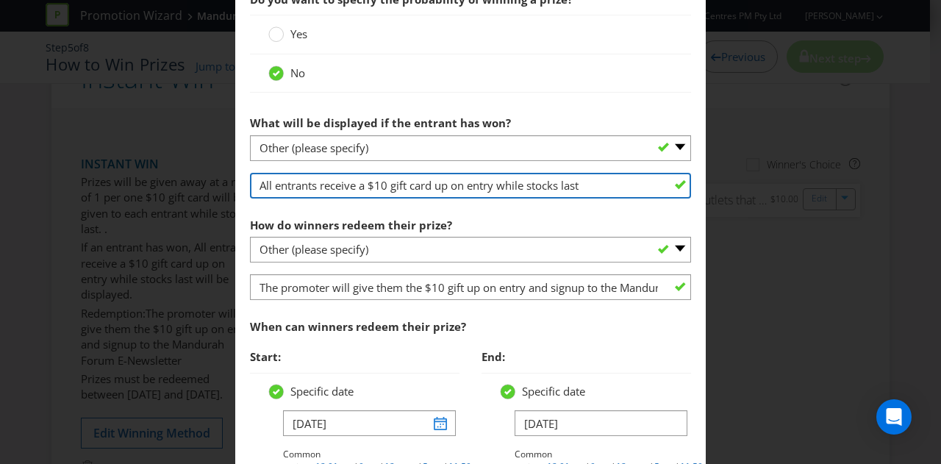
click at [579, 184] on input "All entrants receive a $10 gift card up on entry while stocks last" at bounding box center [470, 186] width 441 height 26
click at [482, 180] on input "All entrants receive a $10 gift card up on entry while stocks last" at bounding box center [470, 186] width 441 height 26
click at [453, 183] on input "All entrants receive a $10 gift card up on entry while stocks last" at bounding box center [470, 186] width 441 height 26
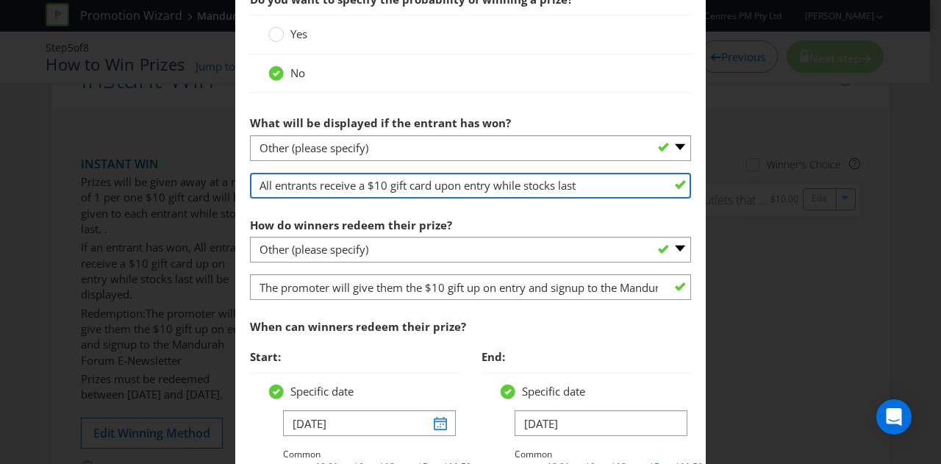
click at [479, 182] on input "All entrants receive a $10 gift card upon entry while stocks last" at bounding box center [470, 186] width 441 height 26
drag, startPoint x: 464, startPoint y: 182, endPoint x: 499, endPoint y: 186, distance: 35.5
click at [499, 186] on input "All entrants receive a $10 gift card upon sign up while stocks last" at bounding box center [470, 186] width 441 height 26
click at [518, 185] on input "All entrants receive a $10 gift card upon successfuly entry form completion whi…" at bounding box center [470, 186] width 441 height 26
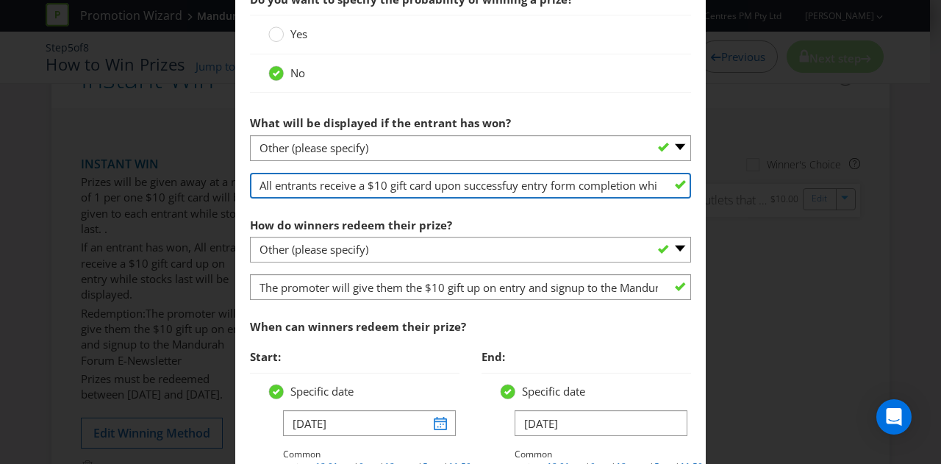
type input "All entrants receive a $10 gift card upon successfuy entry form completion whil…"
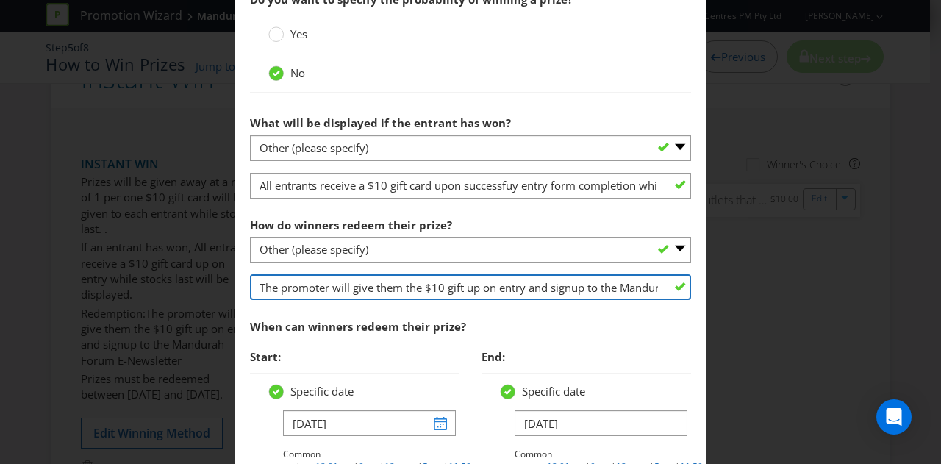
scroll to position [0, 128]
drag, startPoint x: 582, startPoint y: 288, endPoint x: 376, endPoint y: 286, distance: 206.6
click at [376, 286] on input "The promoter will give them the $10 gift up on entry and signup to the Mandurah…" at bounding box center [470, 287] width 441 height 26
click at [354, 283] on input "The promoter will give them the $10 gift up on entry and signup to the Mandurah…" at bounding box center [470, 287] width 441 height 26
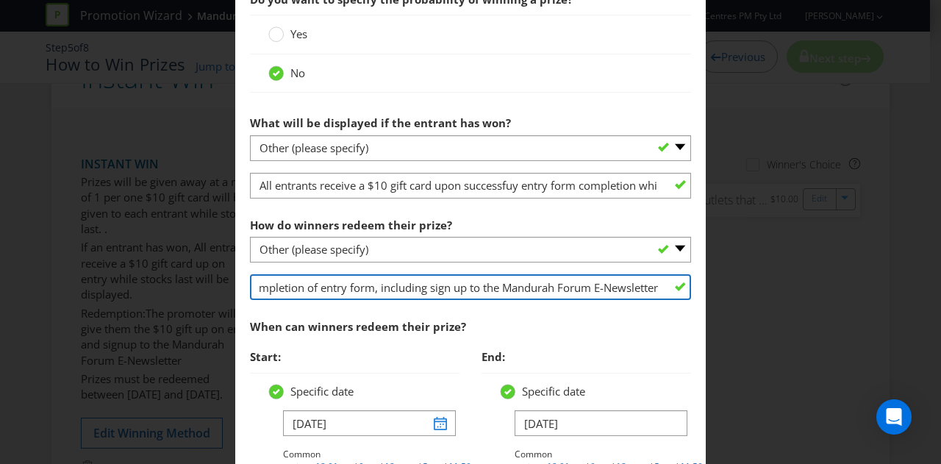
scroll to position [0, 315]
type input "The promoter will give them the $10 gift upon successful completion of entry fo…"
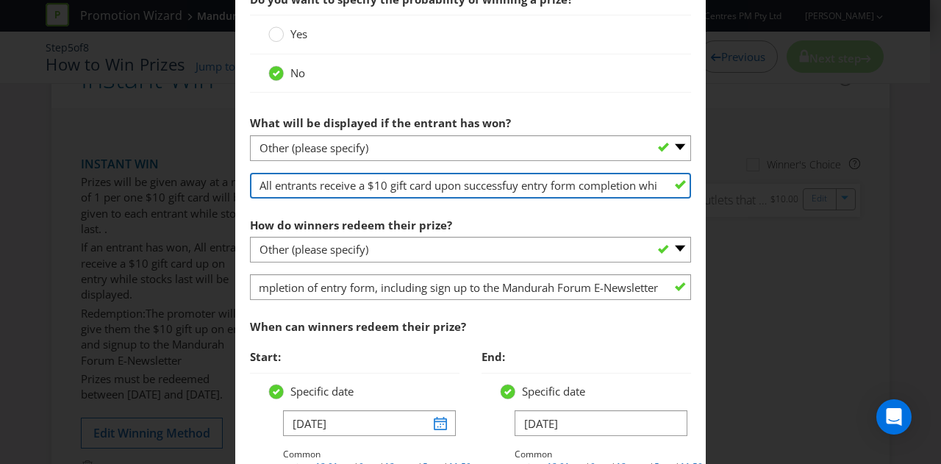
click at [513, 183] on input "All entrants receive a $10 gift card upon successfuy entry form completion whil…" at bounding box center [470, 186] width 441 height 26
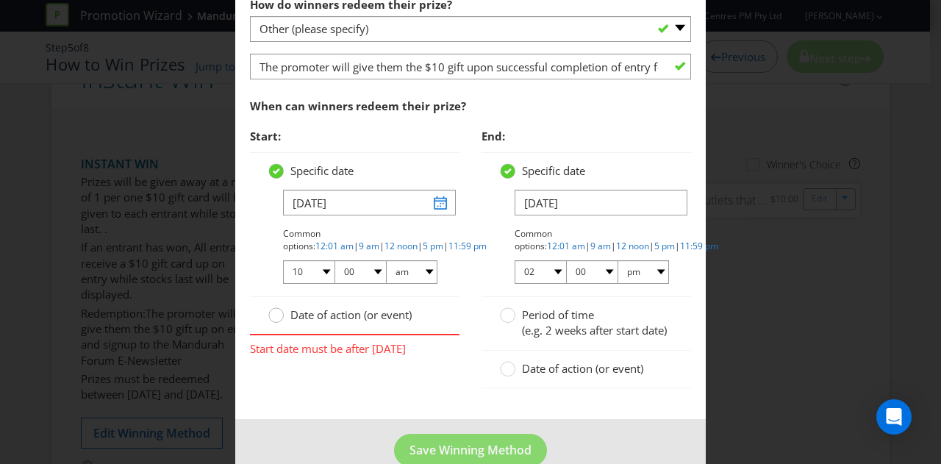
type input "All entrants receive a $10 gift card upon successful entry form completion whil…"
click at [274, 311] on circle at bounding box center [276, 315] width 15 height 15
click at [0, 0] on input "Date of action (or event)" at bounding box center [0, 0] width 0 height 0
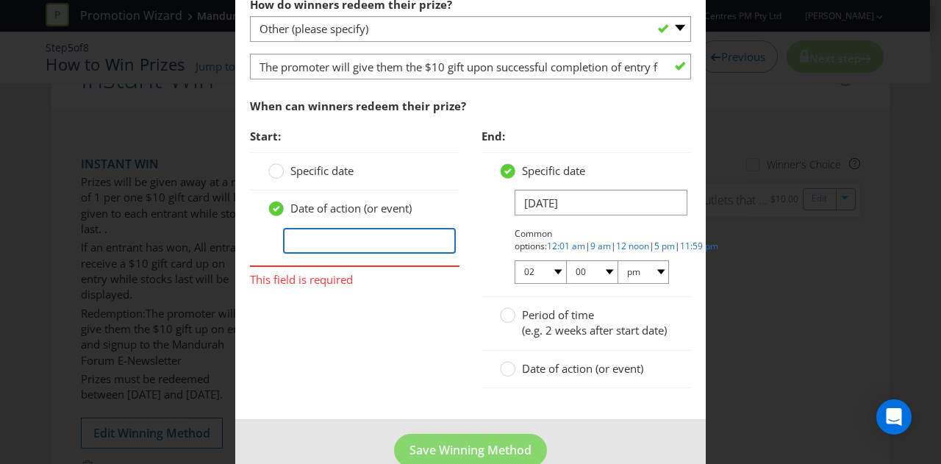
click at [312, 240] on input "text" at bounding box center [369, 241] width 173 height 26
click at [279, 164] on circle at bounding box center [276, 171] width 15 height 15
click at [0, 0] on input "Specific date" at bounding box center [0, 0] width 0 height 0
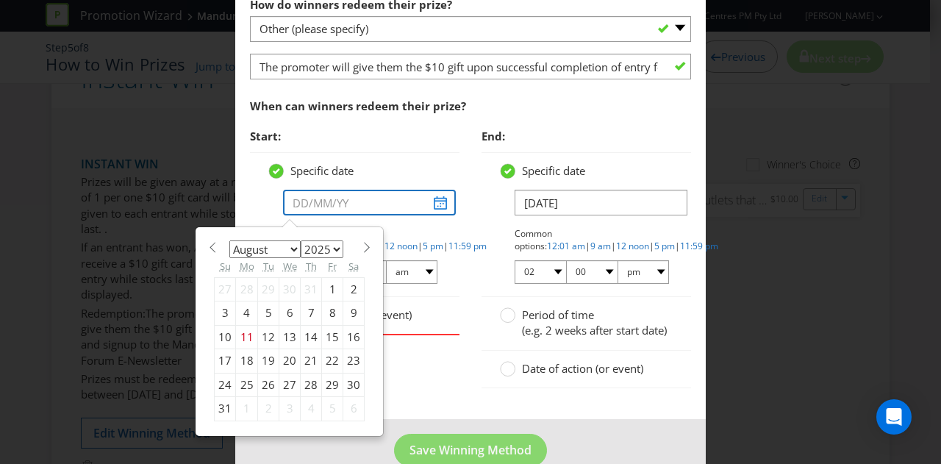
drag, startPoint x: 335, startPoint y: 201, endPoint x: 350, endPoint y: 202, distance: 14.7
click at [335, 201] on input "text" at bounding box center [369, 203] width 173 height 26
click at [341, 246] on section "January February March April May June July August September October November [D…" at bounding box center [289, 245] width 151 height 11
click at [361, 245] on span at bounding box center [366, 247] width 11 height 11
select select "8"
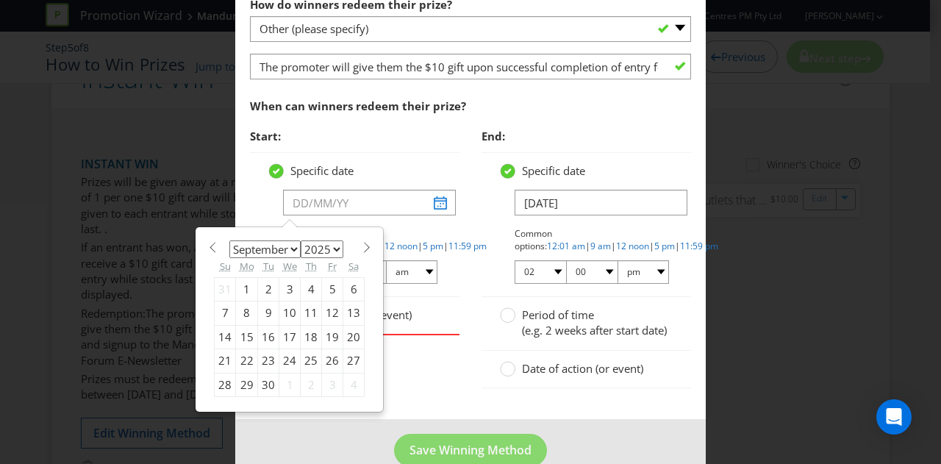
click at [240, 377] on div "29" at bounding box center [247, 385] width 22 height 24
type input "[DATE]"
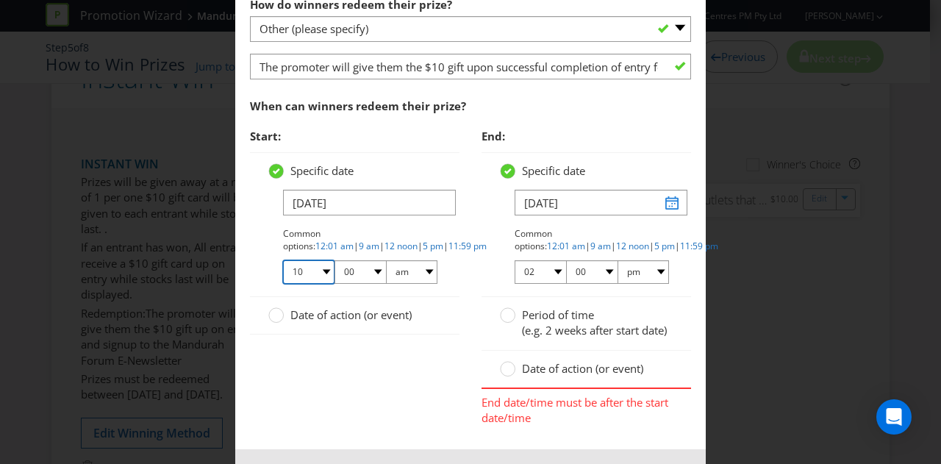
click at [307, 271] on select "01 02 03 04 05 06 07 08 09 10 11 12" at bounding box center [308, 272] width 51 height 24
select select "09"
click at [283, 260] on select "01 02 03 04 05 06 07 08 09 10 11 12" at bounding box center [308, 272] width 51 height 24
click at [365, 267] on select "00 01 05 10 15 20 25 29 30 35 40 45 50 55 59" at bounding box center [359, 272] width 51 height 24
select select "30"
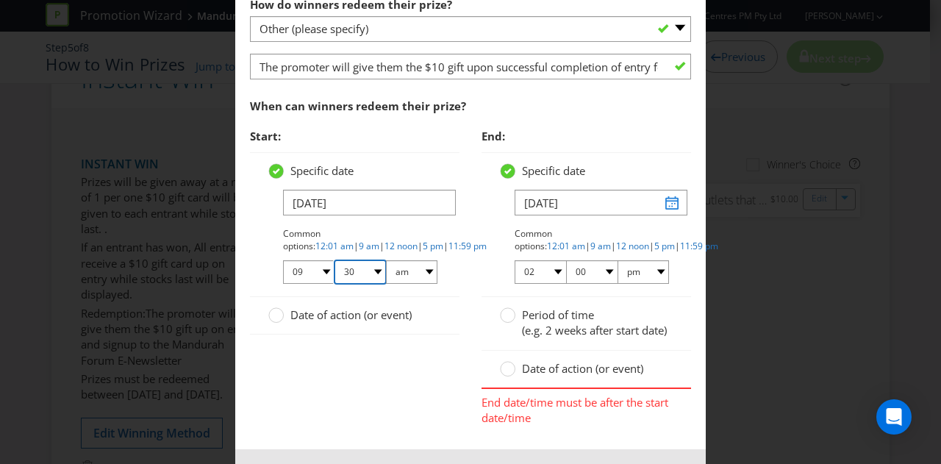
click at [334, 260] on select "00 01 05 10 15 20 25 29 30 35 40 45 50 55 59" at bounding box center [359, 272] width 51 height 24
click at [665, 199] on input "[DATE]" at bounding box center [601, 203] width 173 height 26
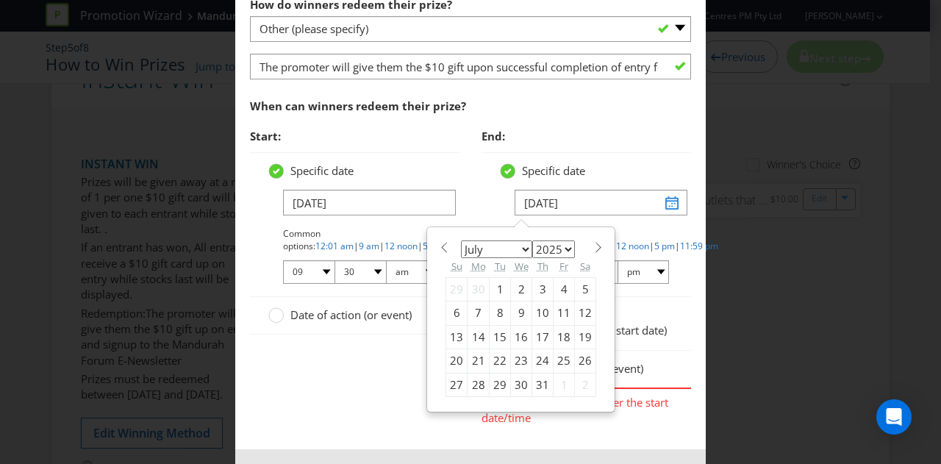
click at [593, 248] on span at bounding box center [598, 247] width 11 height 11
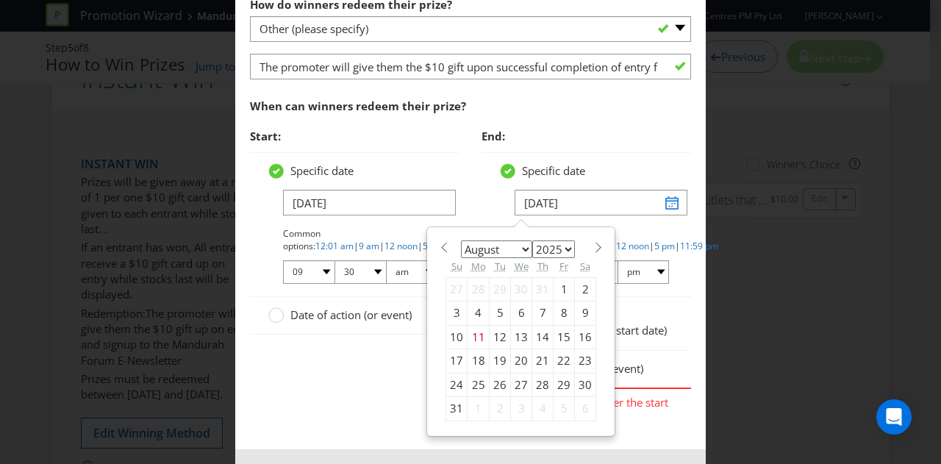
click at [593, 248] on span at bounding box center [598, 247] width 11 height 11
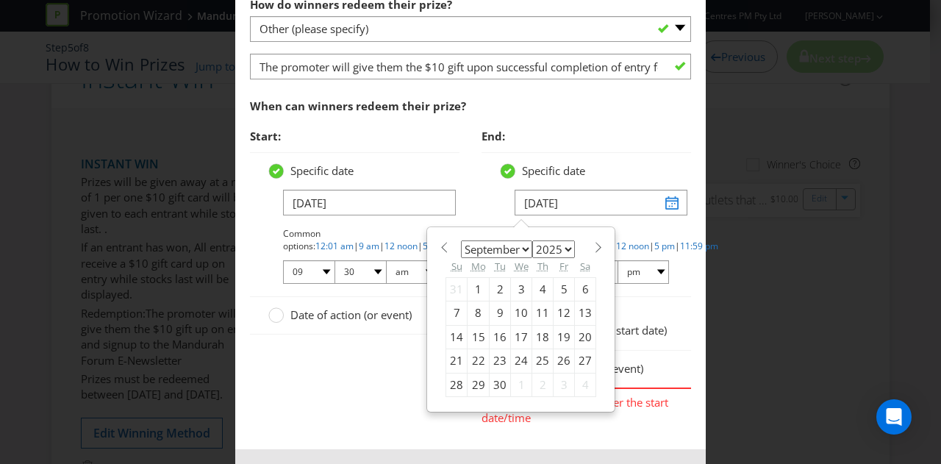
click at [593, 248] on span at bounding box center [598, 247] width 11 height 11
select select "9"
click at [450, 330] on div "12" at bounding box center [456, 337] width 21 height 24
type input "[DATE]"
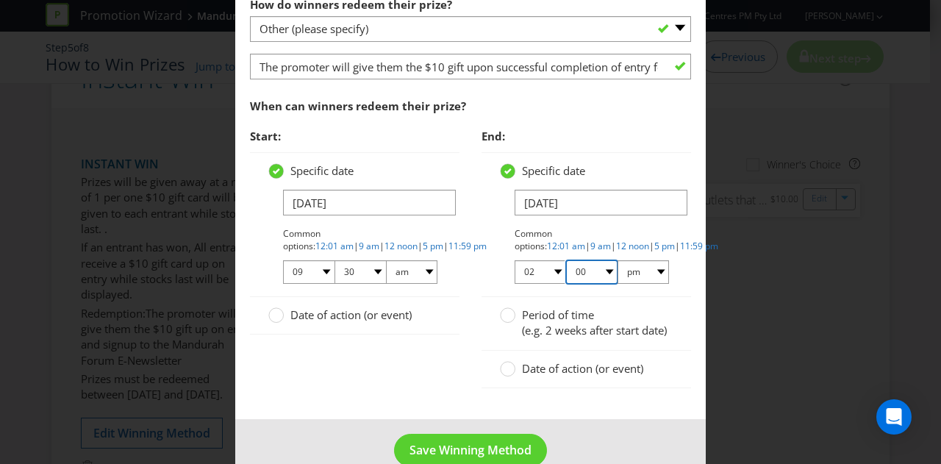
click at [602, 271] on select "00 01 05 10 15 20 25 29 30 35 40 45 50 55 59" at bounding box center [591, 272] width 51 height 24
select select "30"
click at [566, 260] on select "00 01 05 10 15 20 25 29 30 35 40 45 50 55 59" at bounding box center [591, 272] width 51 height 24
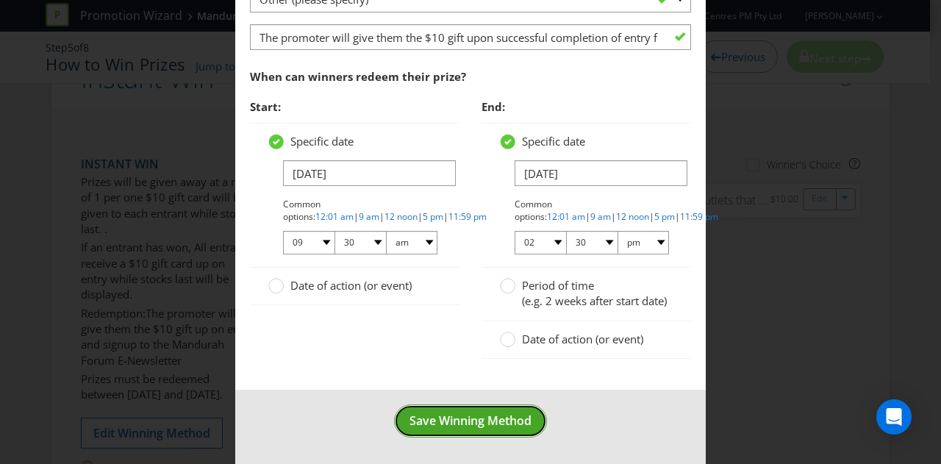
click at [476, 416] on span "Save Winning Method" at bounding box center [470, 420] width 122 height 16
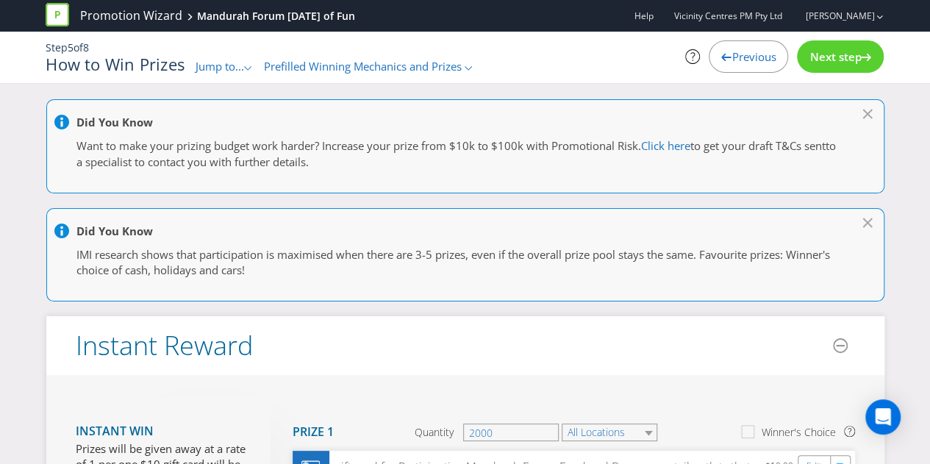
click at [831, 62] on span "Next step" at bounding box center [834, 56] width 51 height 15
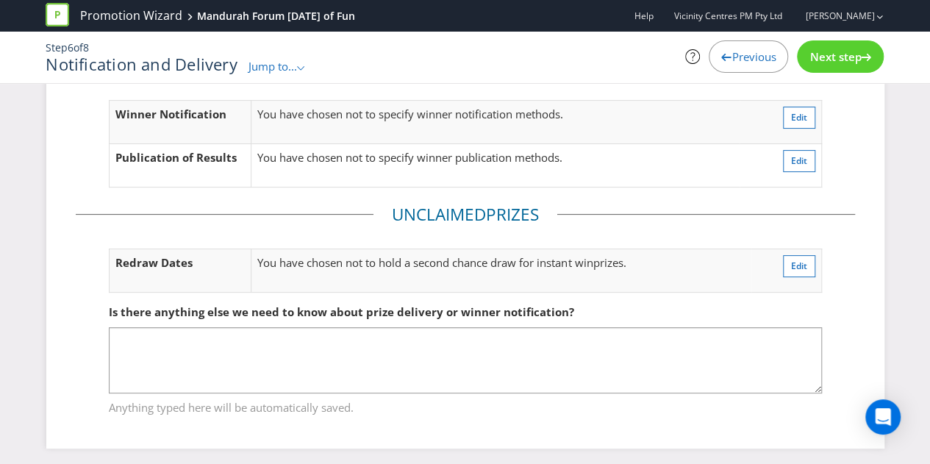
scroll to position [93, 0]
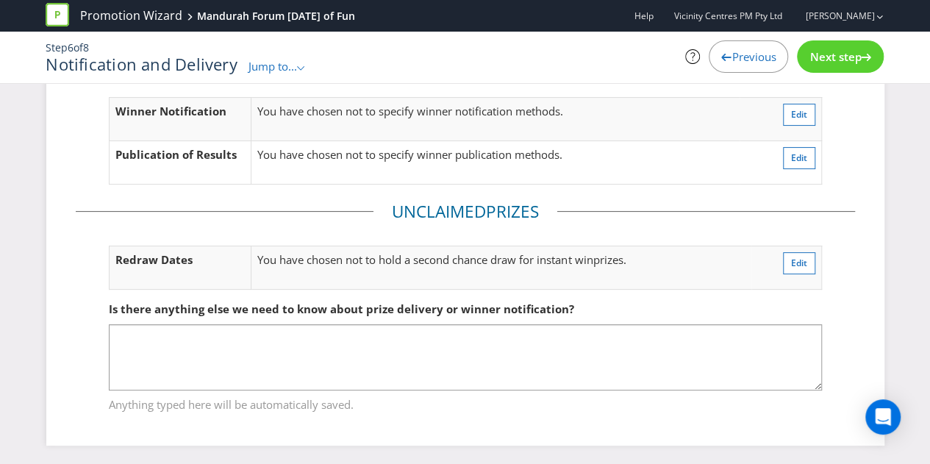
click at [832, 62] on span "Next step" at bounding box center [834, 56] width 51 height 15
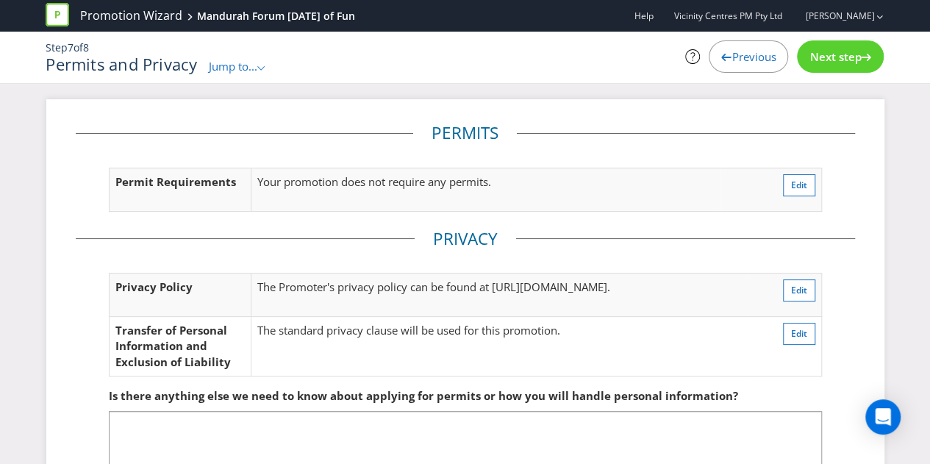
click at [831, 60] on span "Next step" at bounding box center [834, 56] width 51 height 15
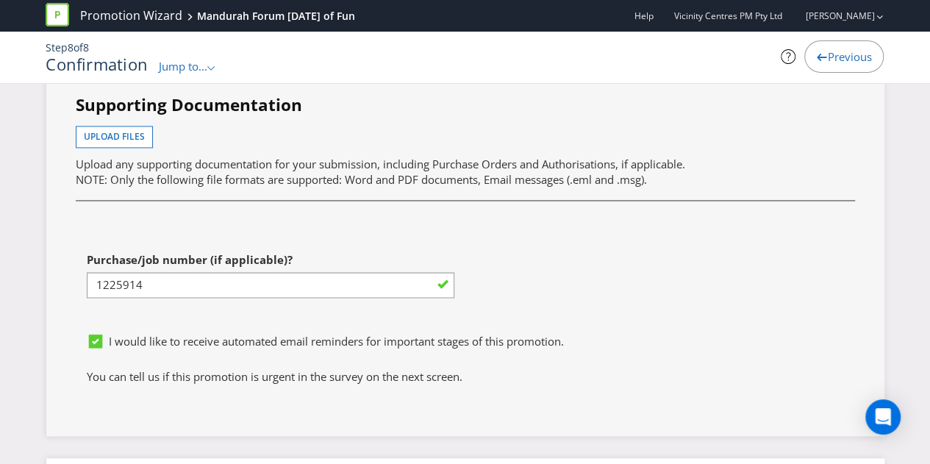
scroll to position [3896, 0]
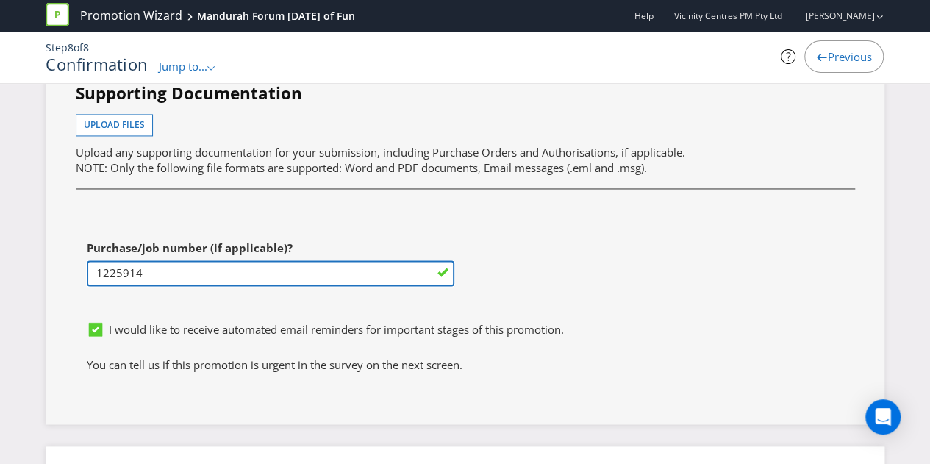
drag, startPoint x: 128, startPoint y: 287, endPoint x: 55, endPoint y: 281, distance: 73.0
paste input "46196"
type input "1246196"
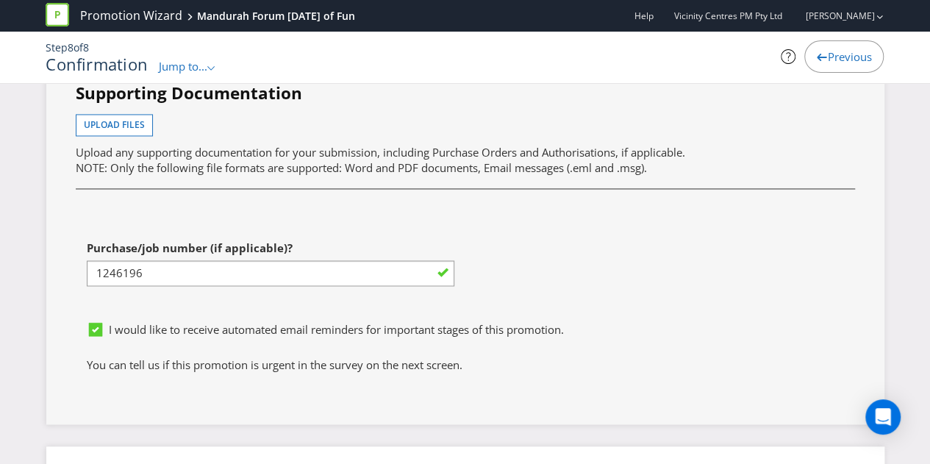
click at [607, 304] on div "First name of contact [PERSON_NAME] Last name of contact [PERSON_NAME] Phone [P…" at bounding box center [465, 109] width 801 height 409
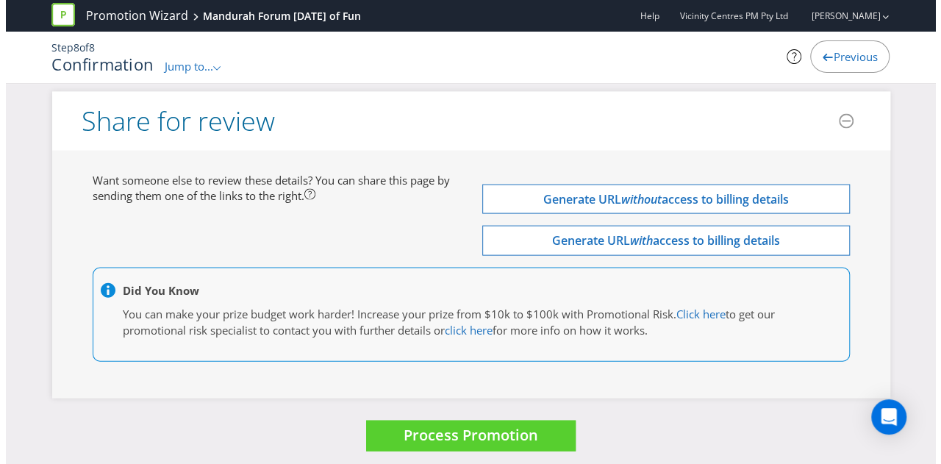
scroll to position [4272, 0]
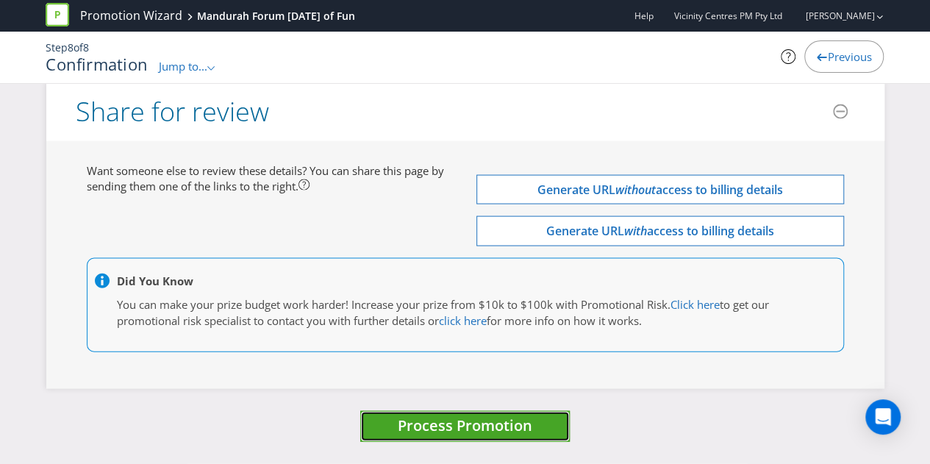
click at [485, 420] on span "Process Promotion" at bounding box center [465, 425] width 135 height 20
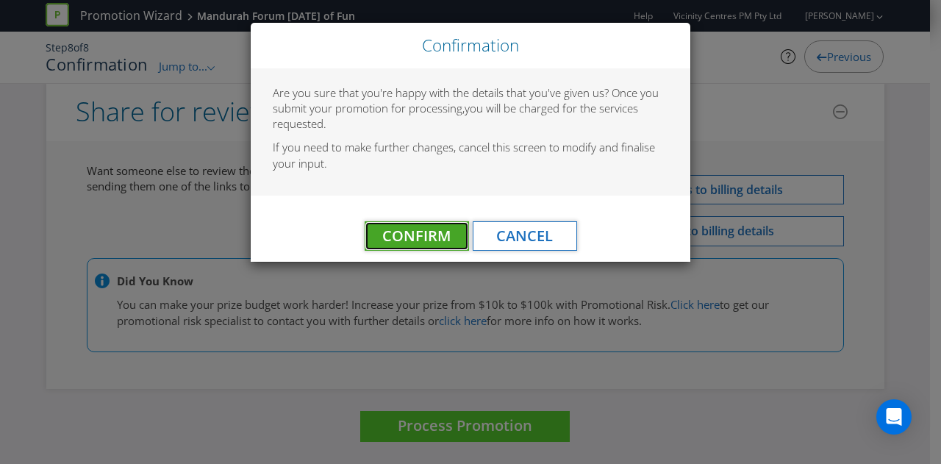
click at [417, 240] on span "Confirm" at bounding box center [416, 236] width 68 height 20
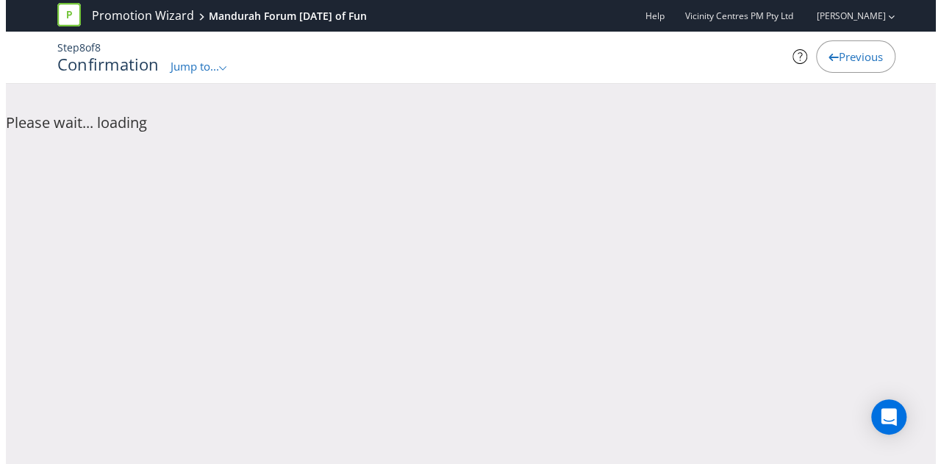
scroll to position [0, 0]
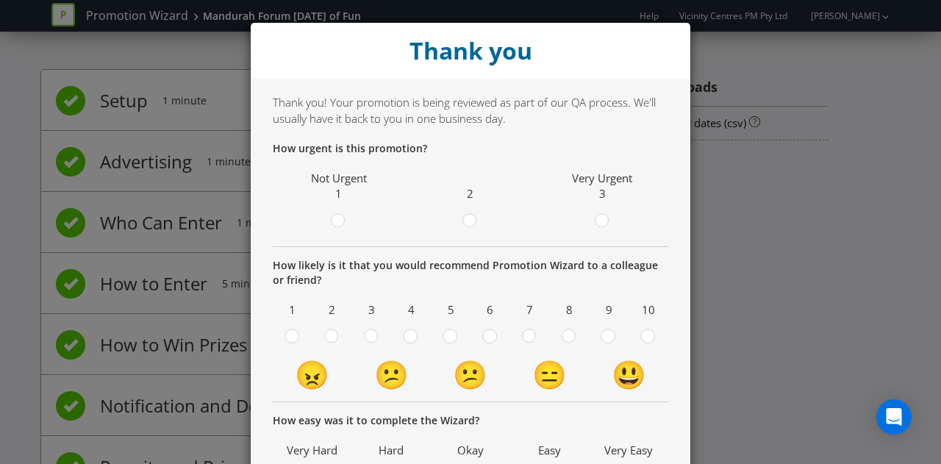
click at [477, 222] on span at bounding box center [478, 223] width 3 height 14
click at [0, 0] on input "radio" at bounding box center [0, 0] width 0 height 0
click at [641, 335] on circle at bounding box center [647, 335] width 13 height 13
click at [0, 0] on input "radio" at bounding box center [0, 0] width 0 height 0
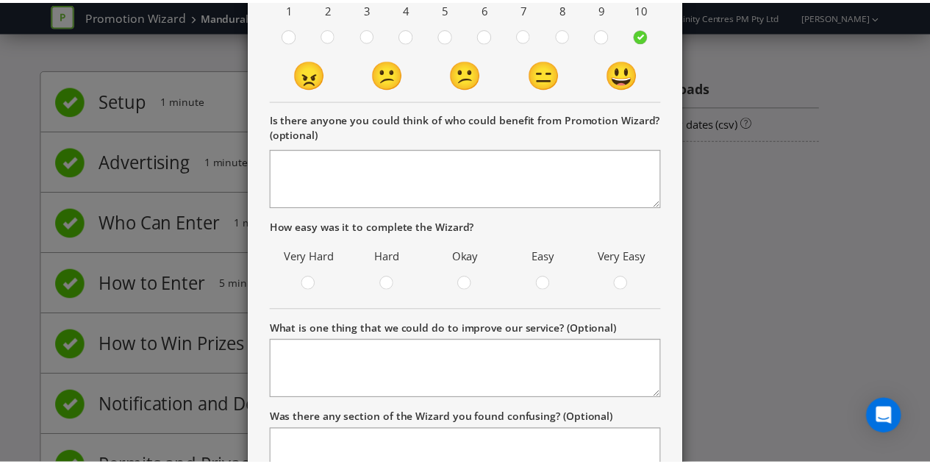
scroll to position [368, 0]
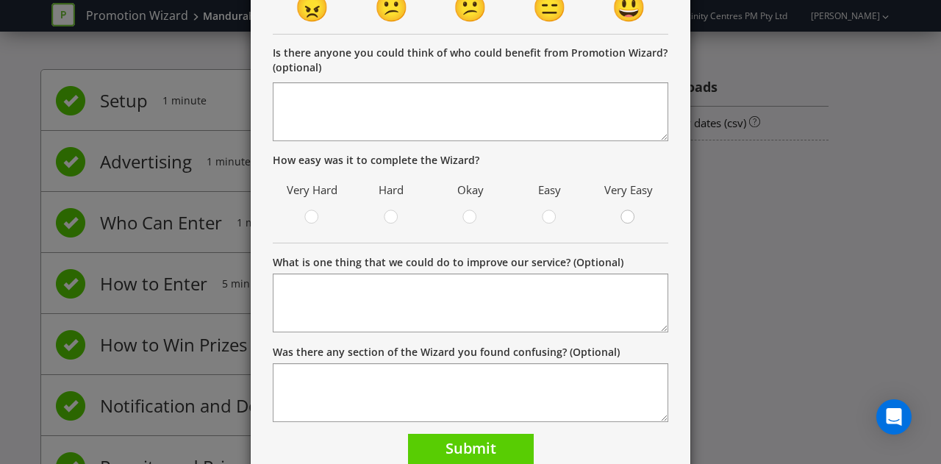
click at [626, 218] on circle at bounding box center [627, 216] width 13 height 13
click at [0, 0] on input "radio" at bounding box center [0, 0] width 0 height 0
click at [465, 445] on span "Submit" at bounding box center [470, 448] width 51 height 20
